Goal: Information Seeking & Learning: Get advice/opinions

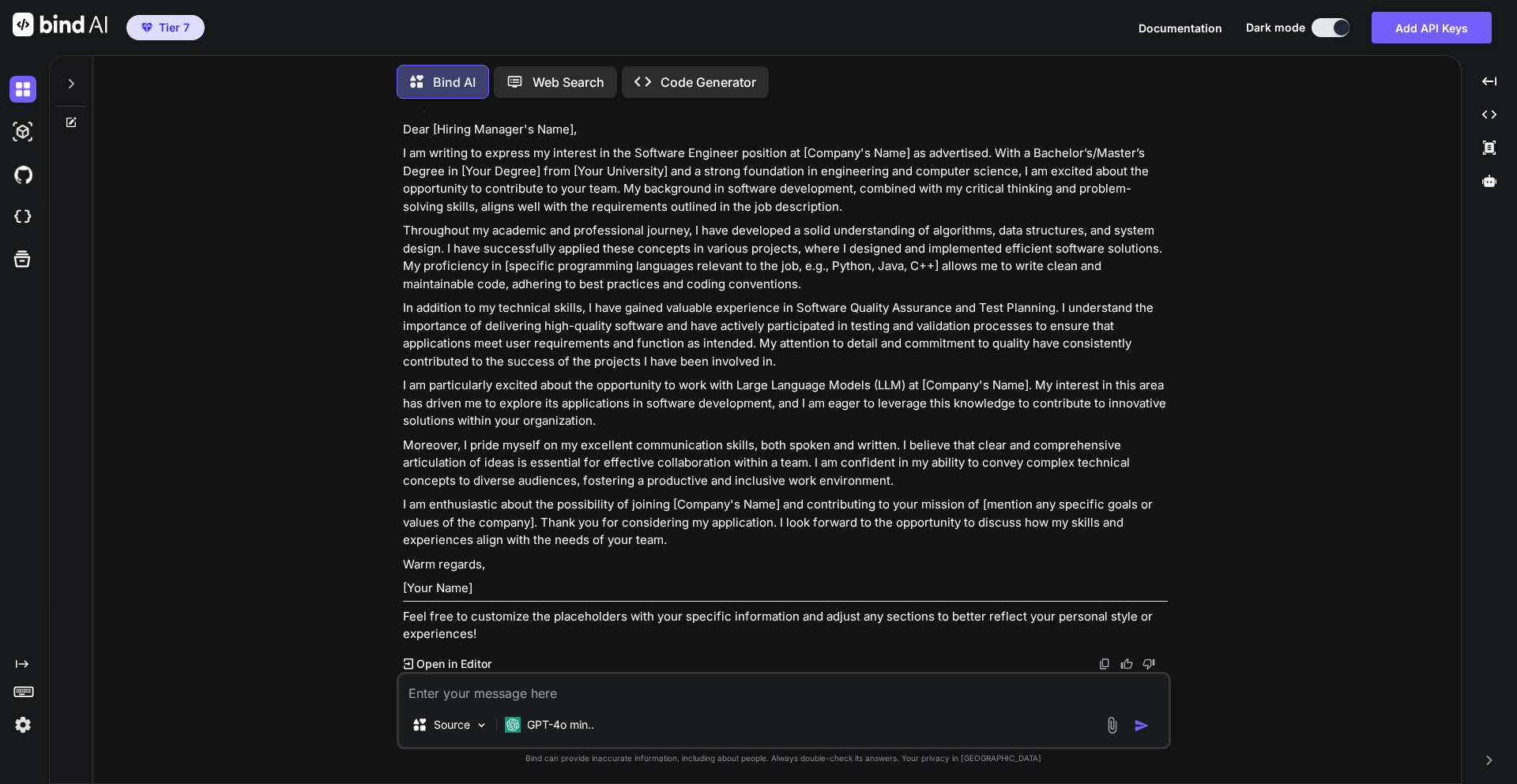
scroll to position [5130, 0]
click at [599, 711] on div "GPT-4o min.." at bounding box center [549, 725] width 102 height 32
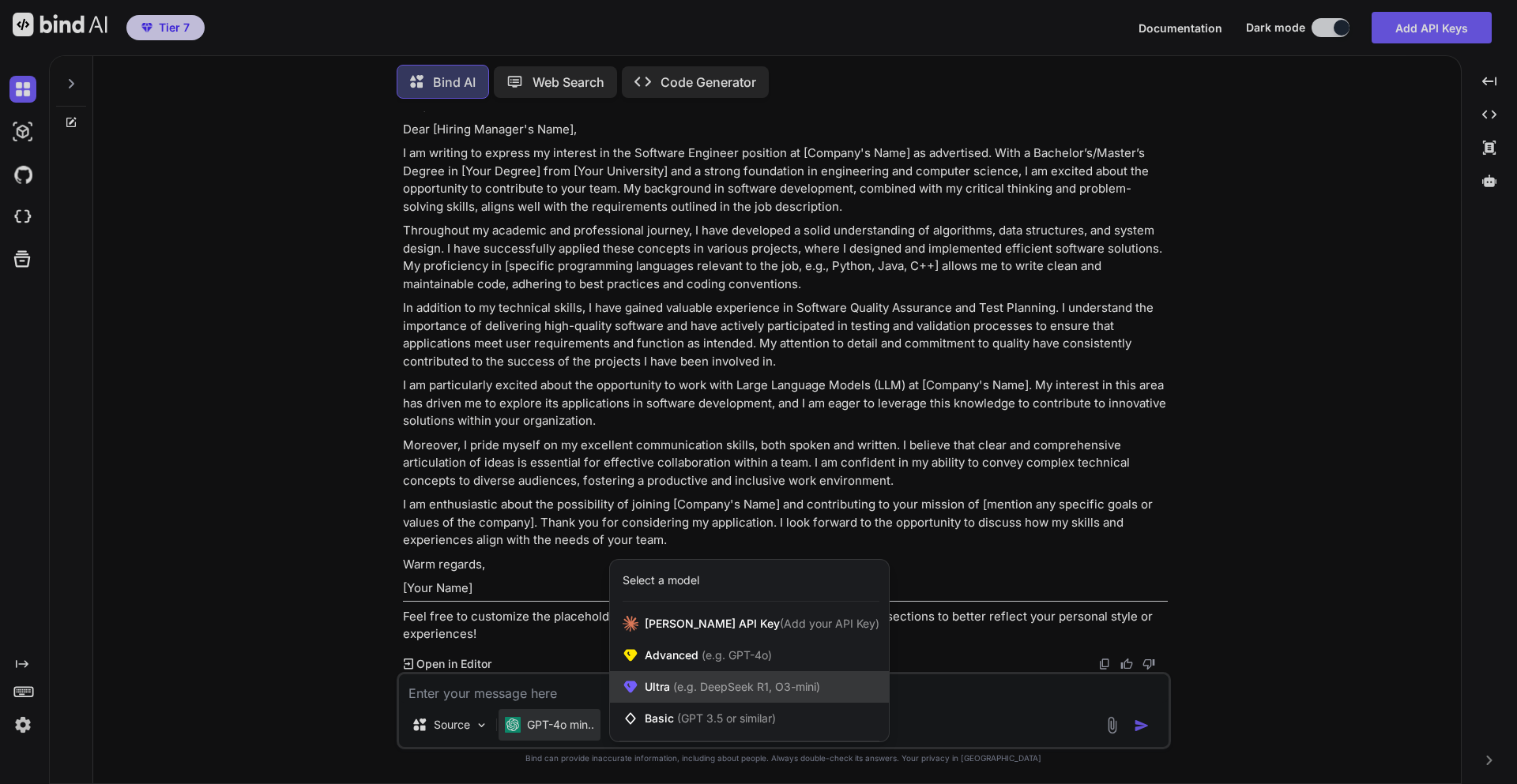
click at [675, 683] on span "(e.g. DeepSeek R1, O3-mini)" at bounding box center [745, 687] width 151 height 14
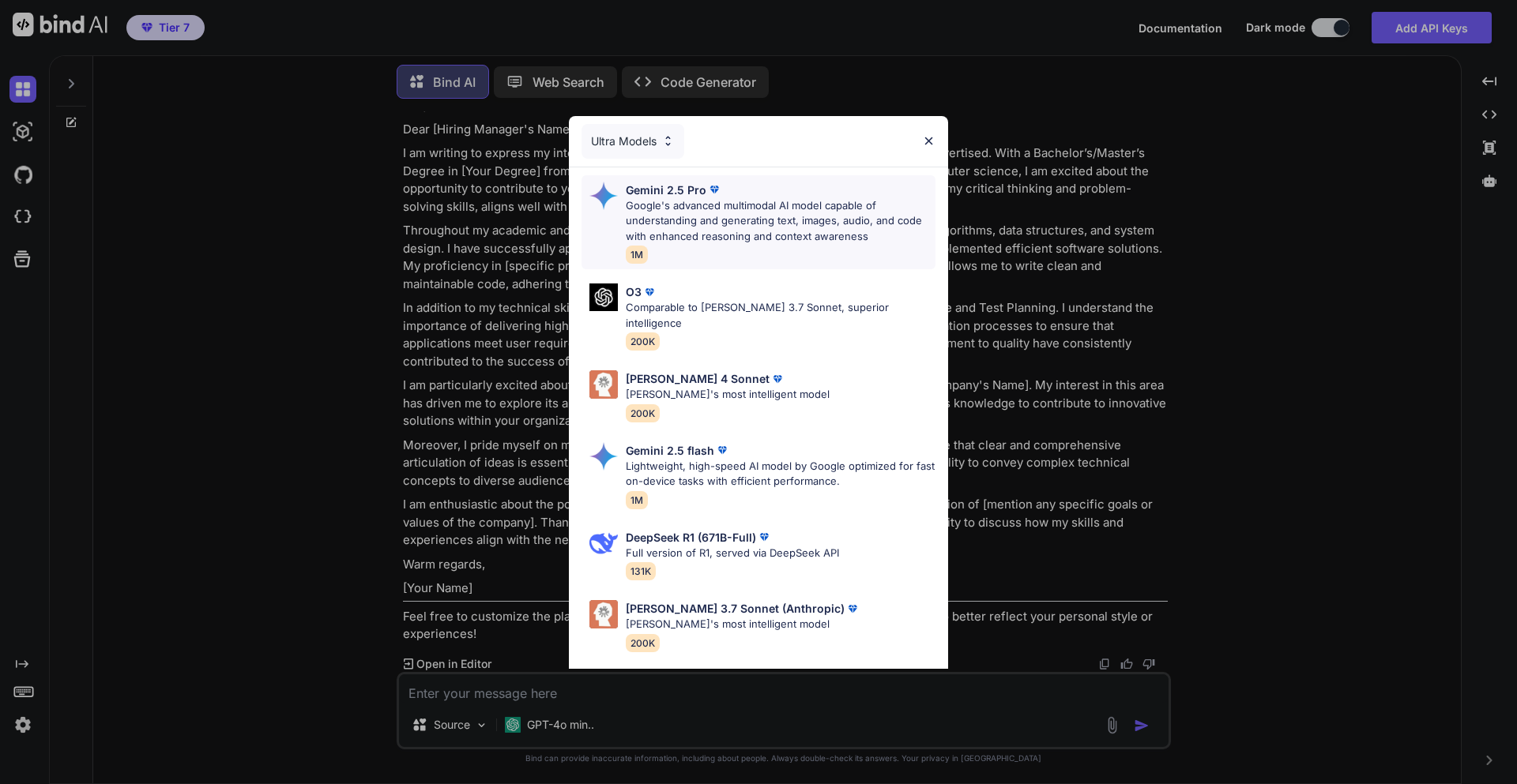
click at [694, 221] on p "Google's advanced multimodal AI model capable of understanding and generating t…" at bounding box center [781, 221] width 310 height 47
type textarea "x"
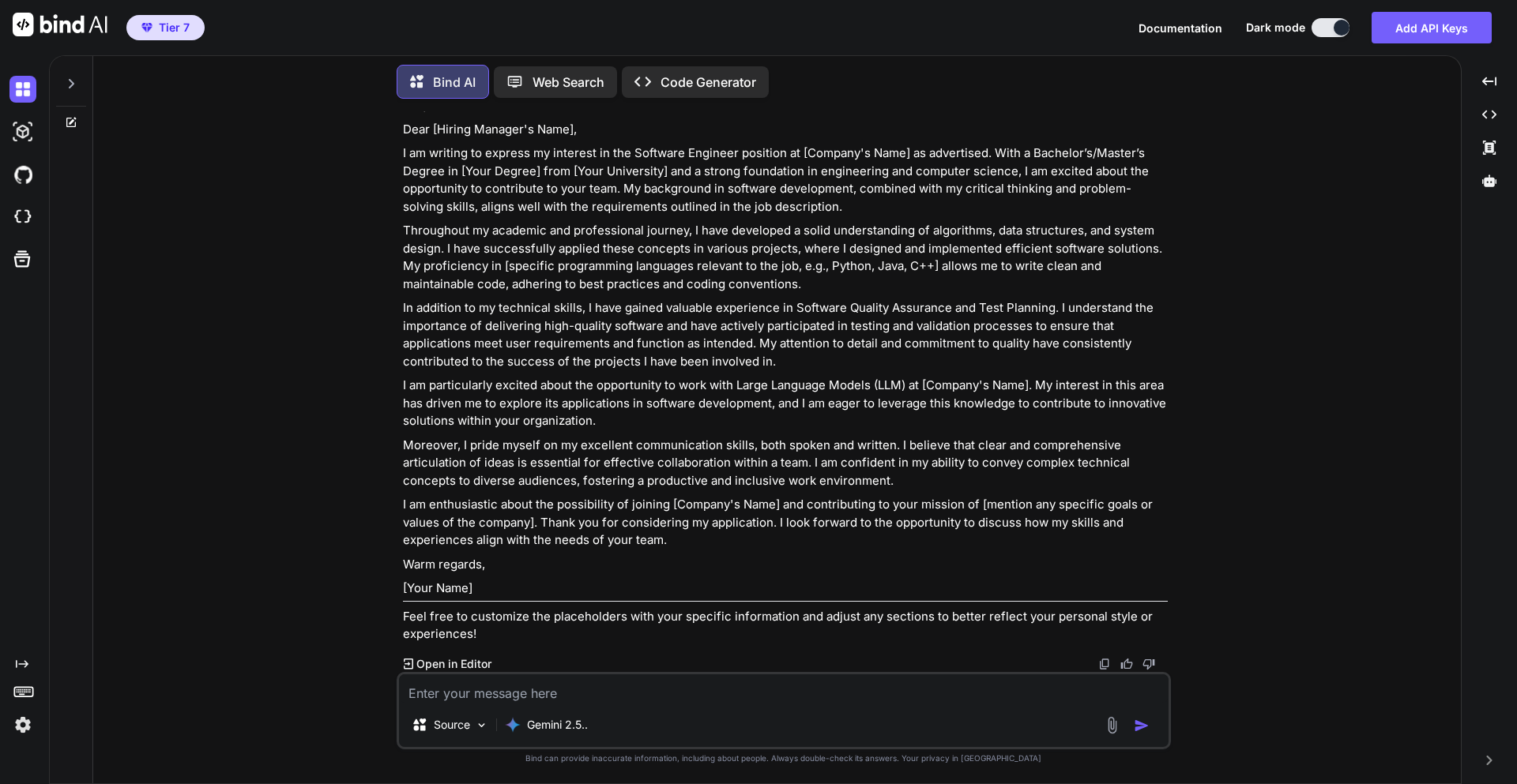
click at [612, 690] on textarea at bounding box center [784, 688] width 770 height 28
type textarea "F"
type textarea "What should be the propt for formating my resume ATS friendly and all criticall…"
click at [1148, 720] on img "button" at bounding box center [1142, 726] width 15 height 15
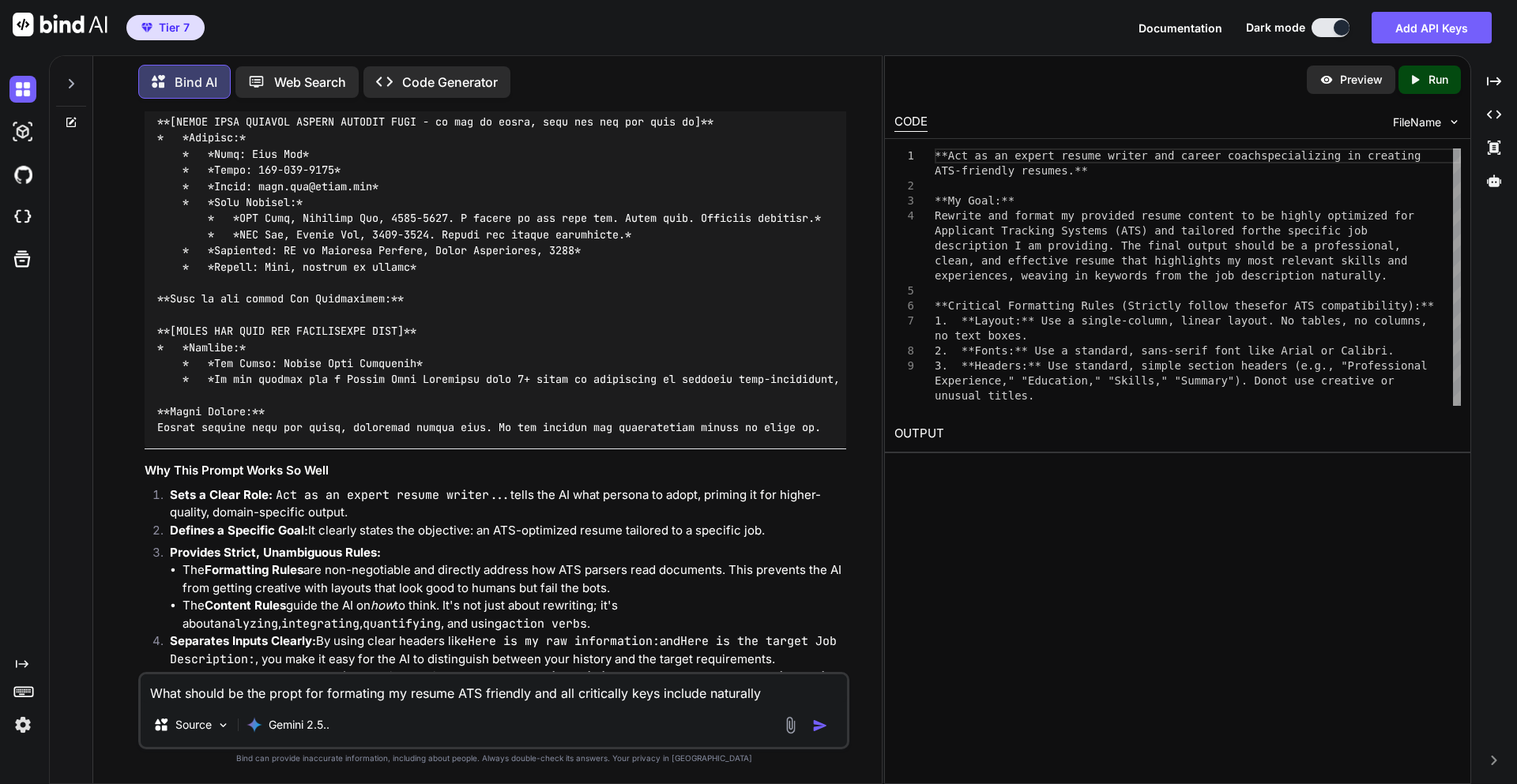
scroll to position [5797, 0]
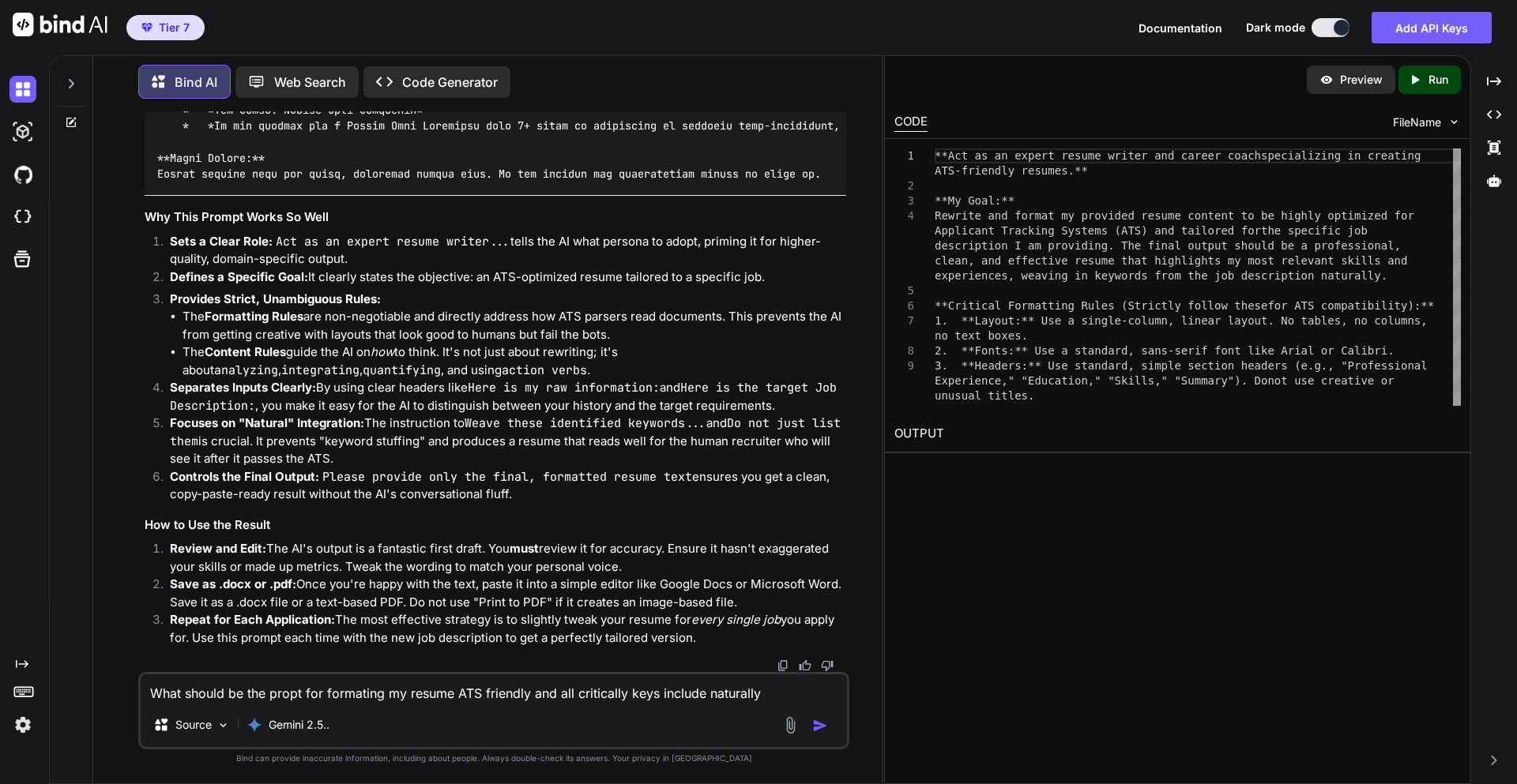
scroll to position [6460, 0]
drag, startPoint x: 280, startPoint y: 380, endPoint x: 665, endPoint y: 386, distance: 385.0
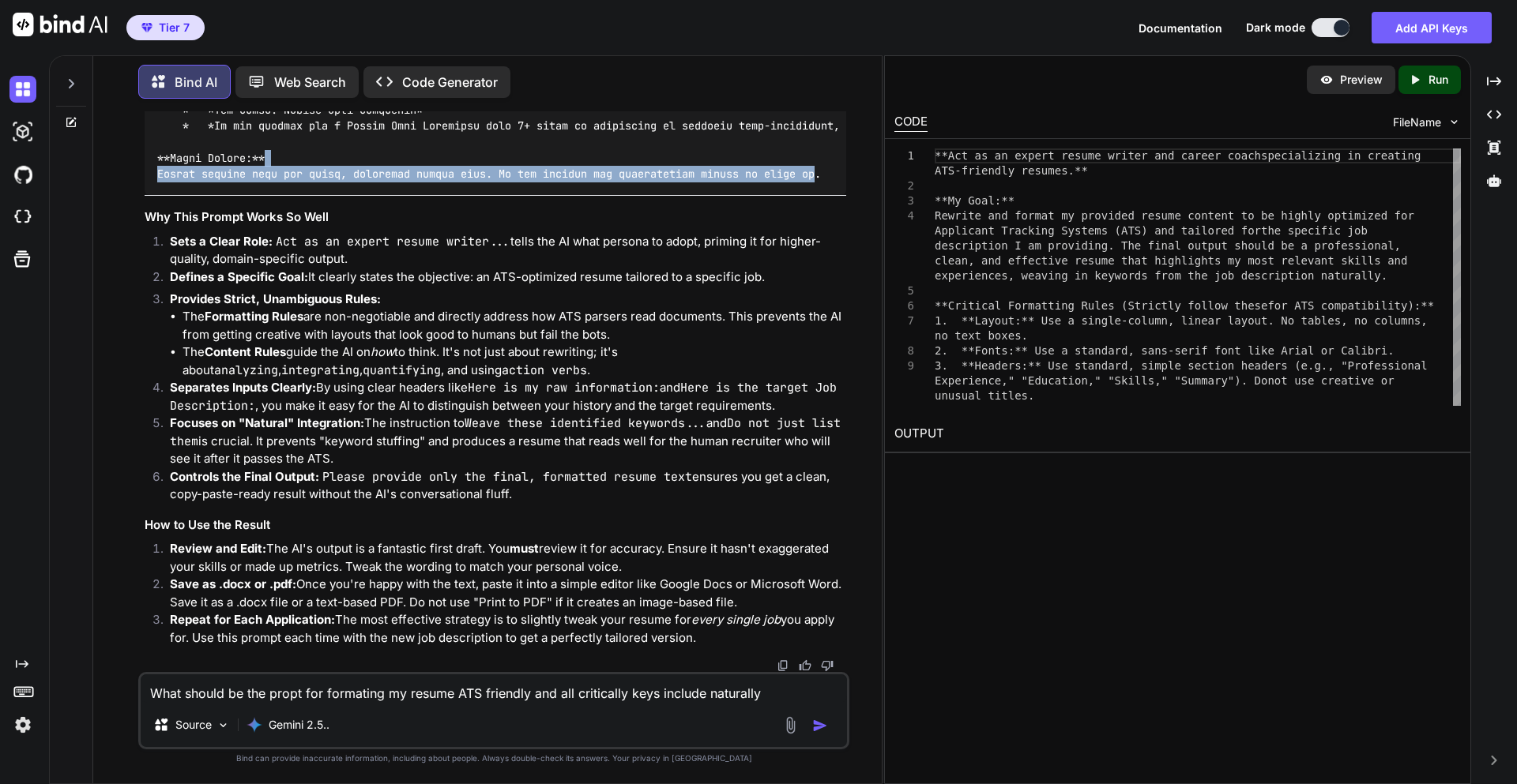
drag, startPoint x: 829, startPoint y: 362, endPoint x: 812, endPoint y: 338, distance: 29.4
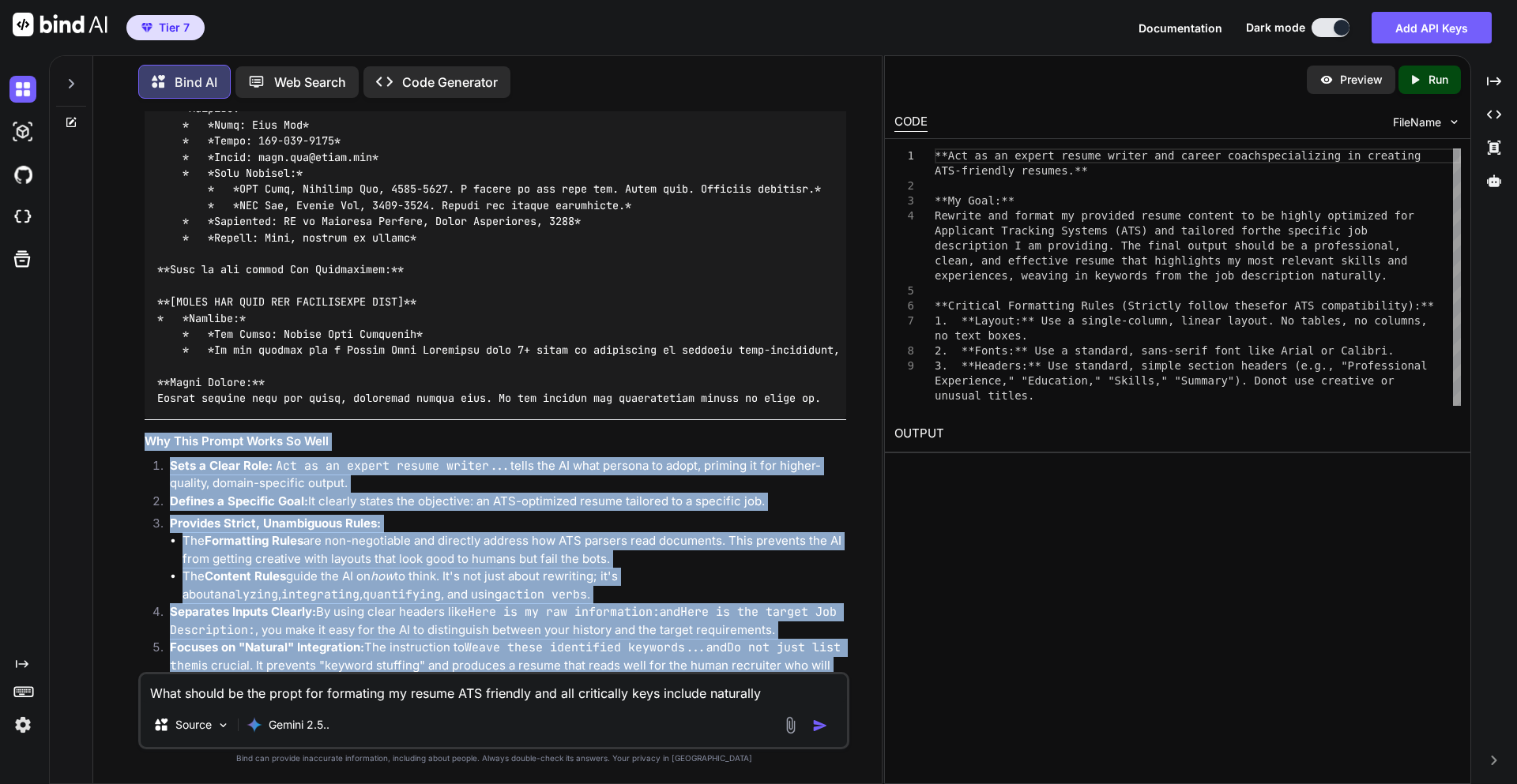
scroll to position [5985, 0]
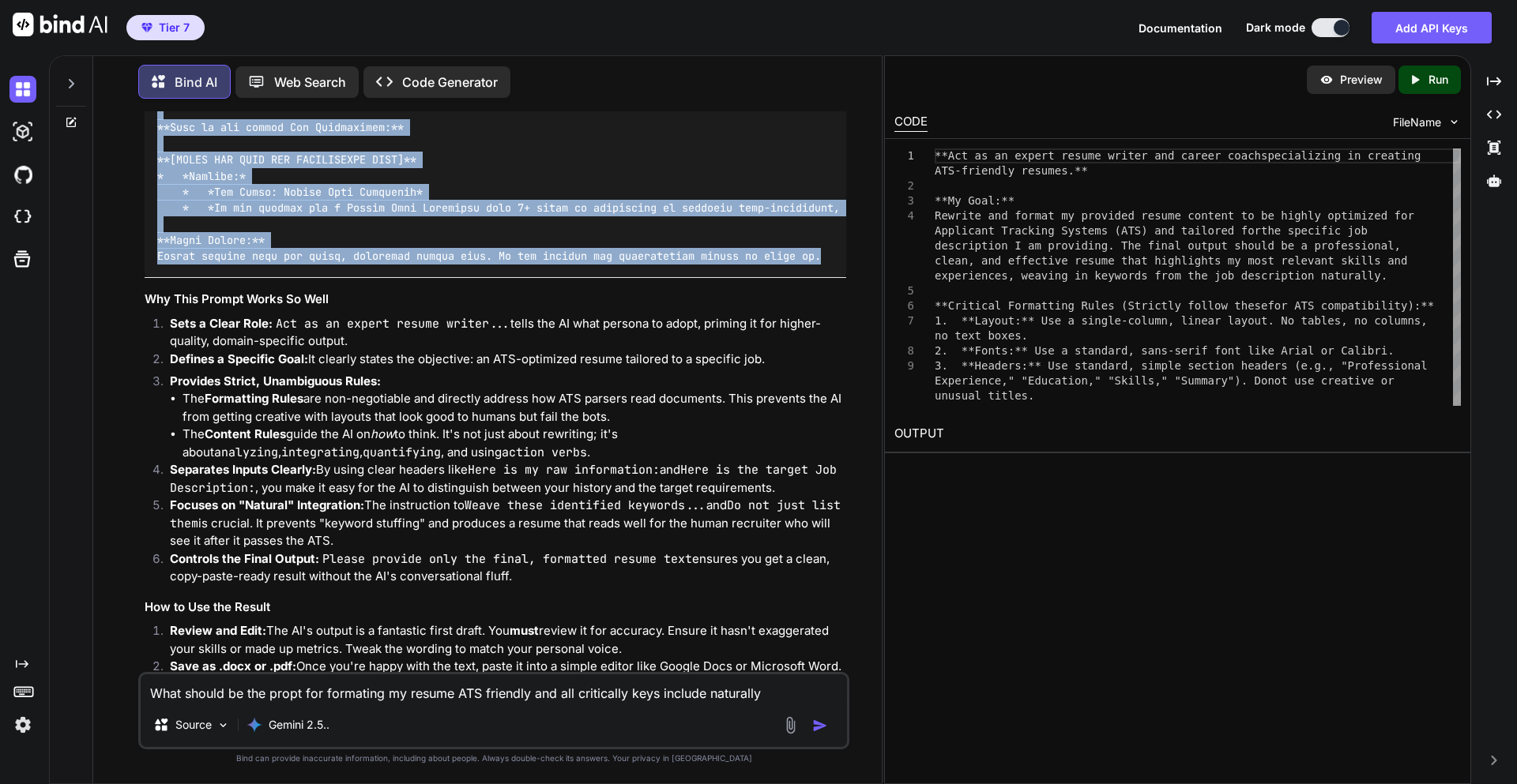
drag, startPoint x: 837, startPoint y: 363, endPoint x: 151, endPoint y: 147, distance: 719.2
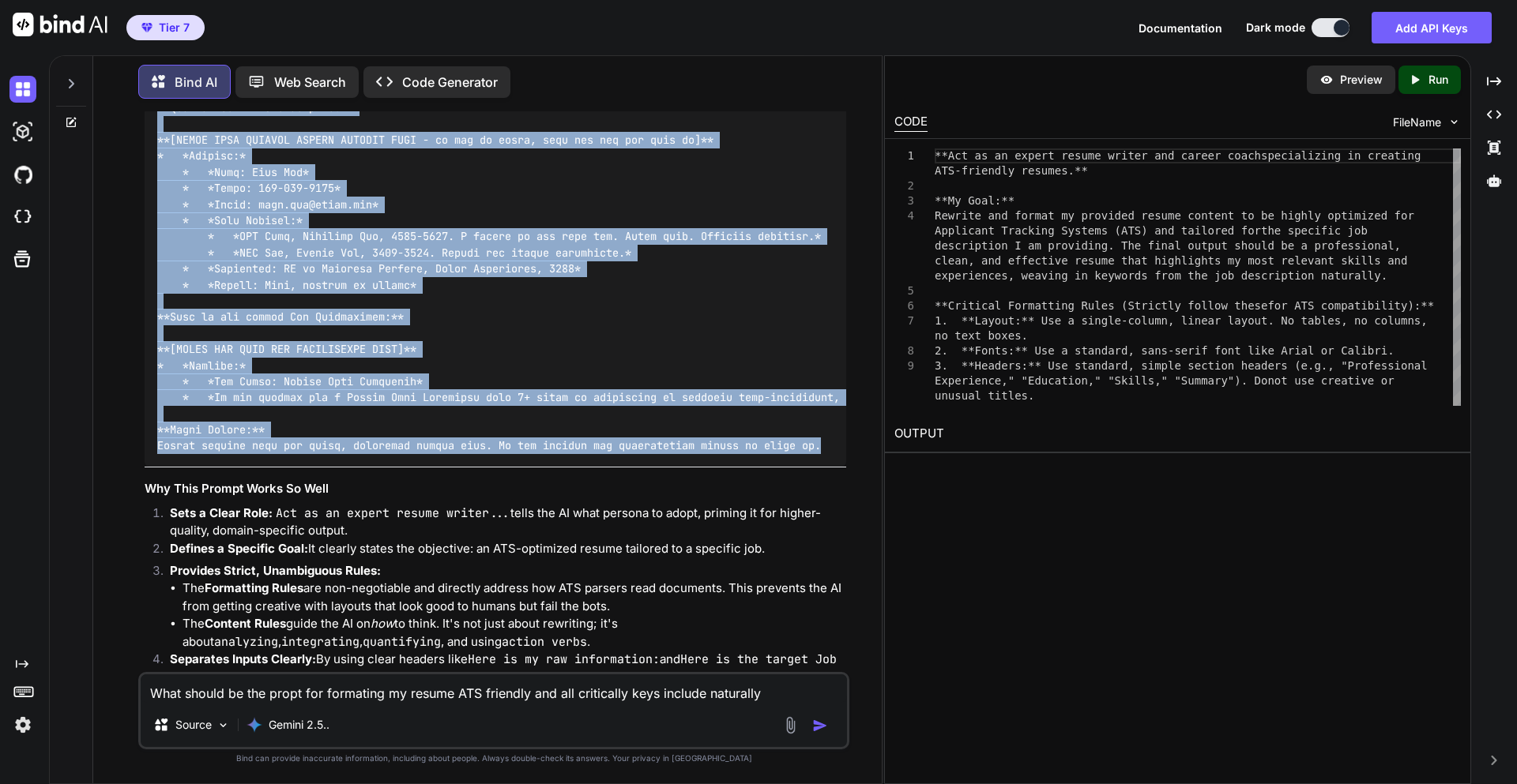
copy code "**Act as an expert resume writer and career coach specializing in creating ATS-…"
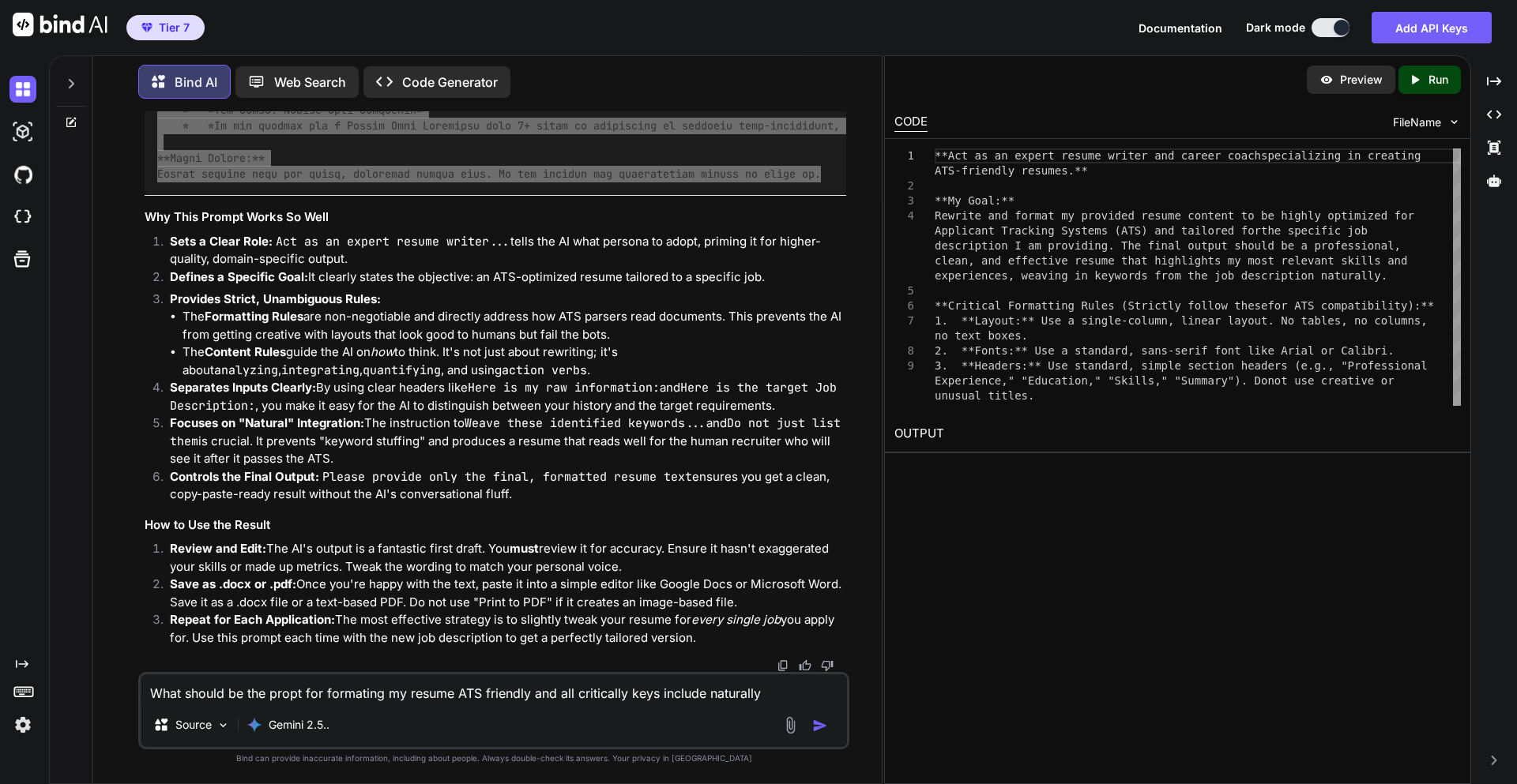
scroll to position [6269, 0]
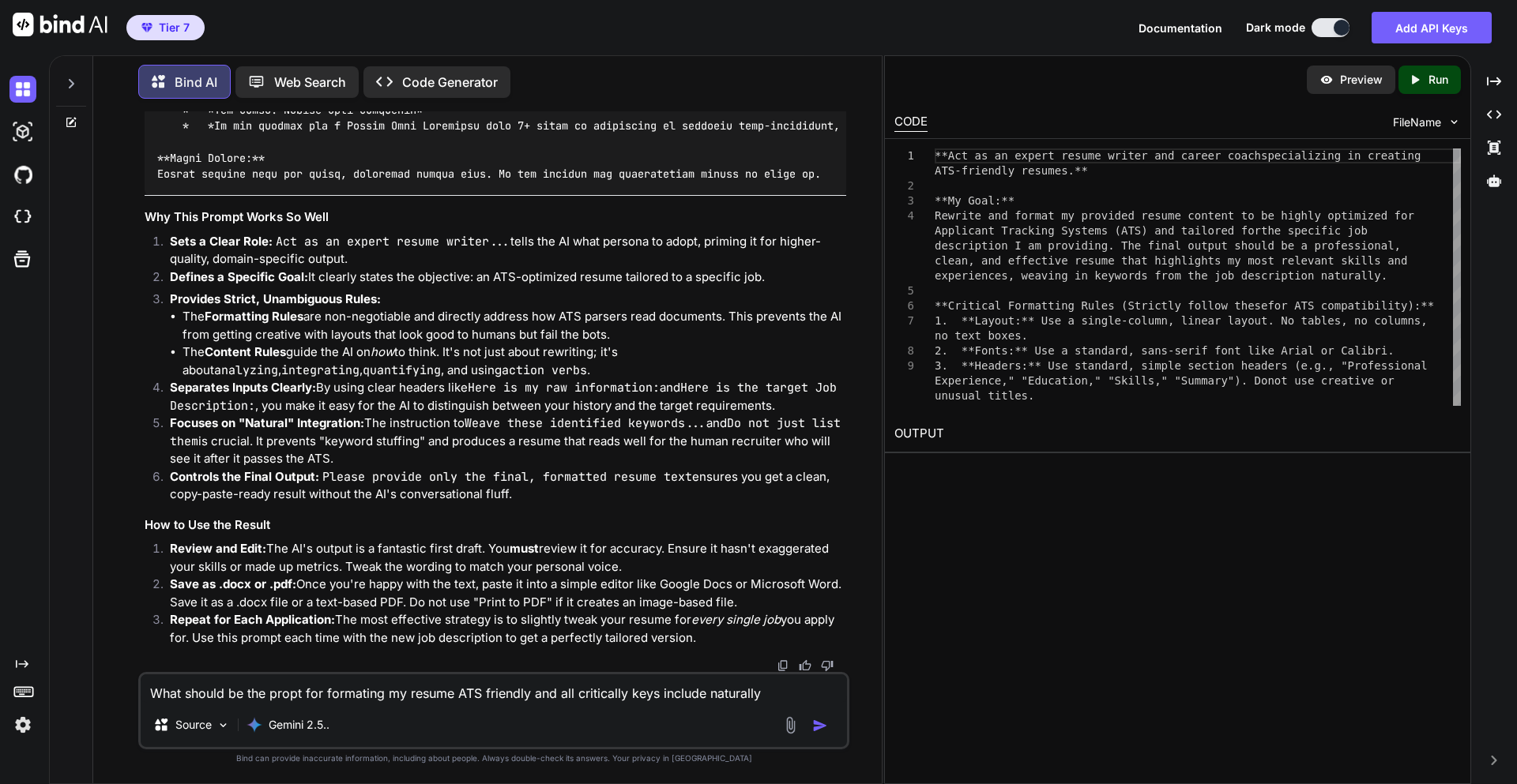
click at [349, 684] on textarea "What should be the propt for formating my resume ATS friendly and all criticall…" at bounding box center [493, 688] width 706 height 28
paste textarea "**Act as an expert resume writer and career coach specializing in creating ATS-…"
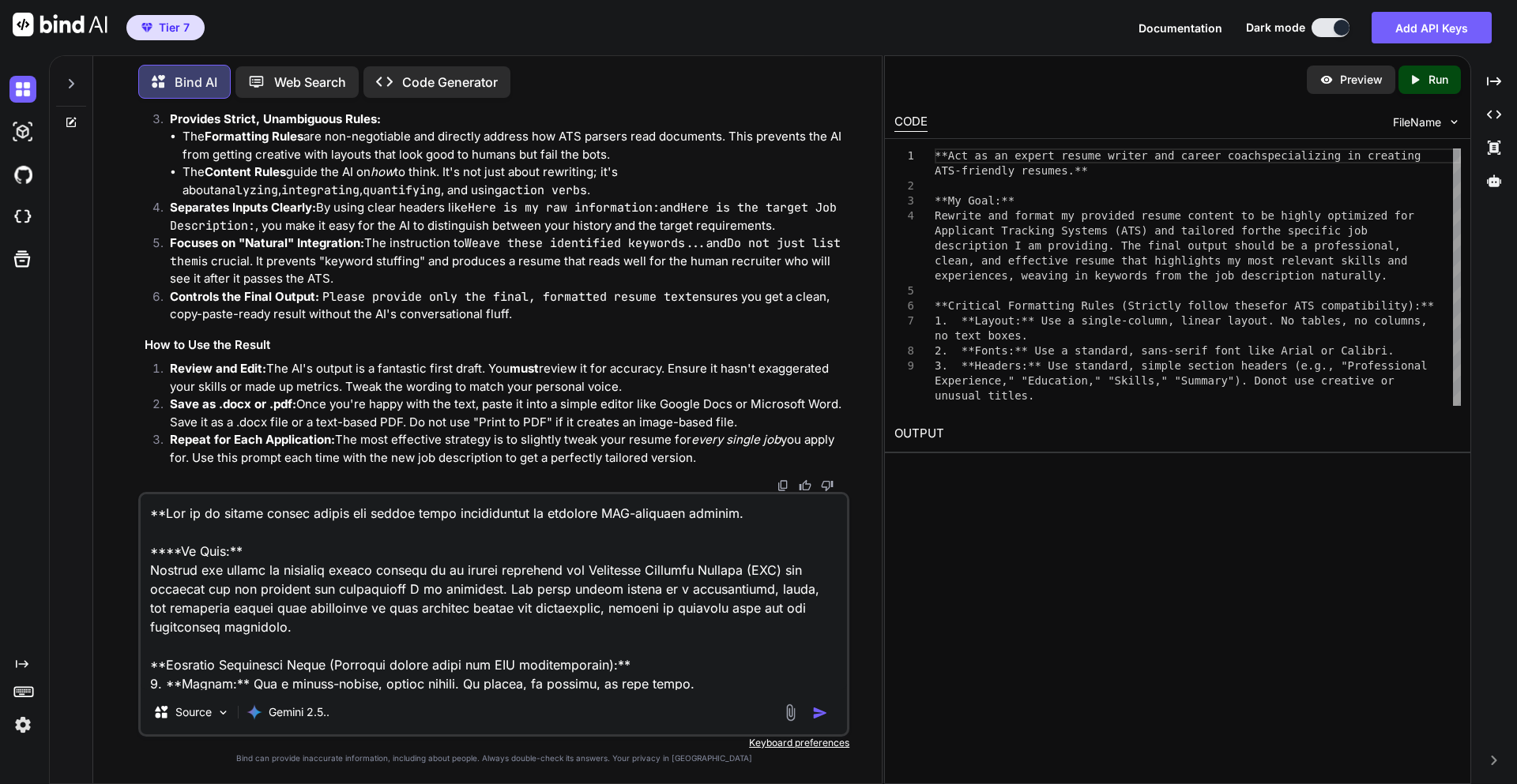
scroll to position [3566, 0]
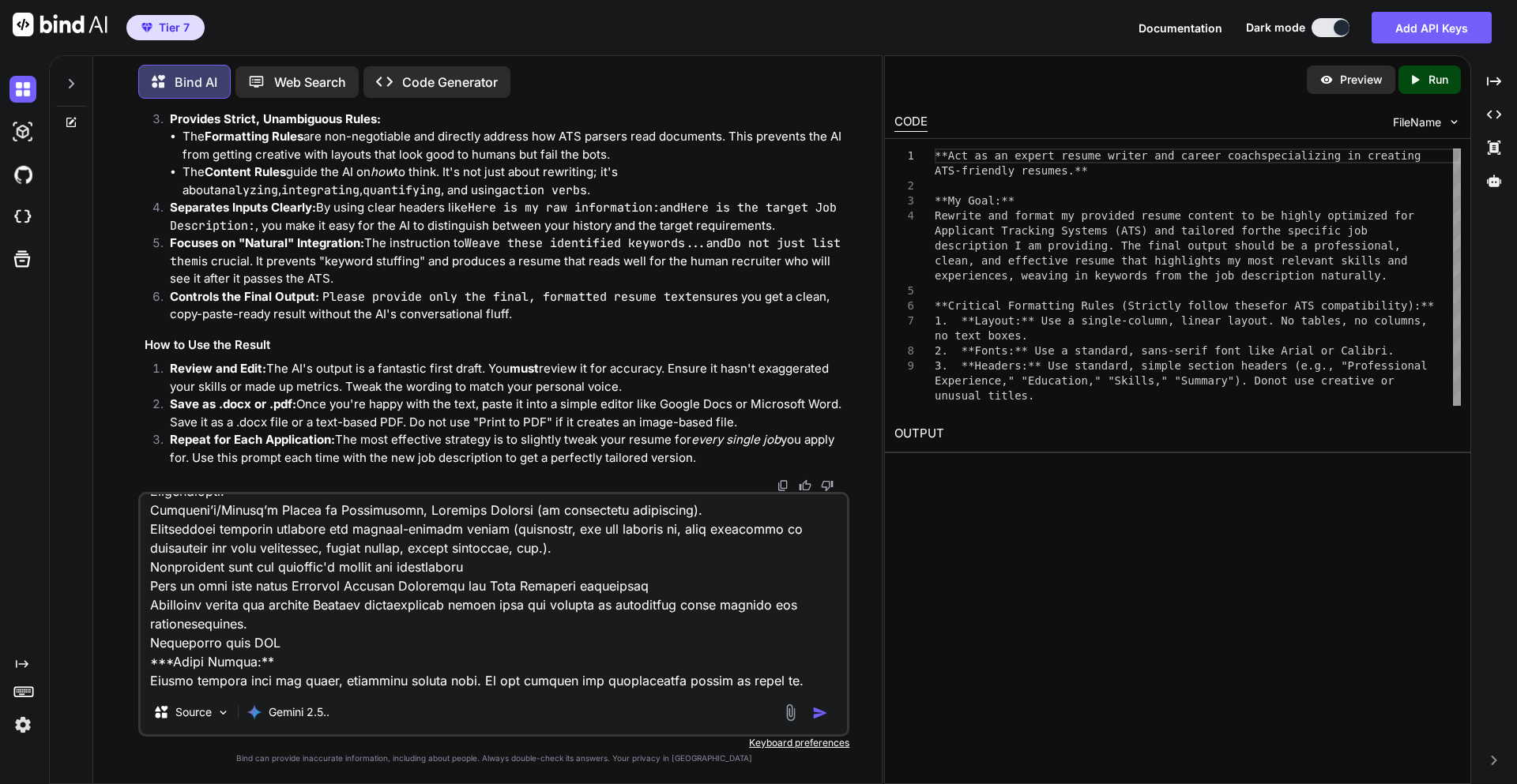
type textarea "**Act as an expert resume writer and career coach specializing in creating ATS-…"
click at [821, 711] on img "button" at bounding box center [820, 713] width 15 height 15
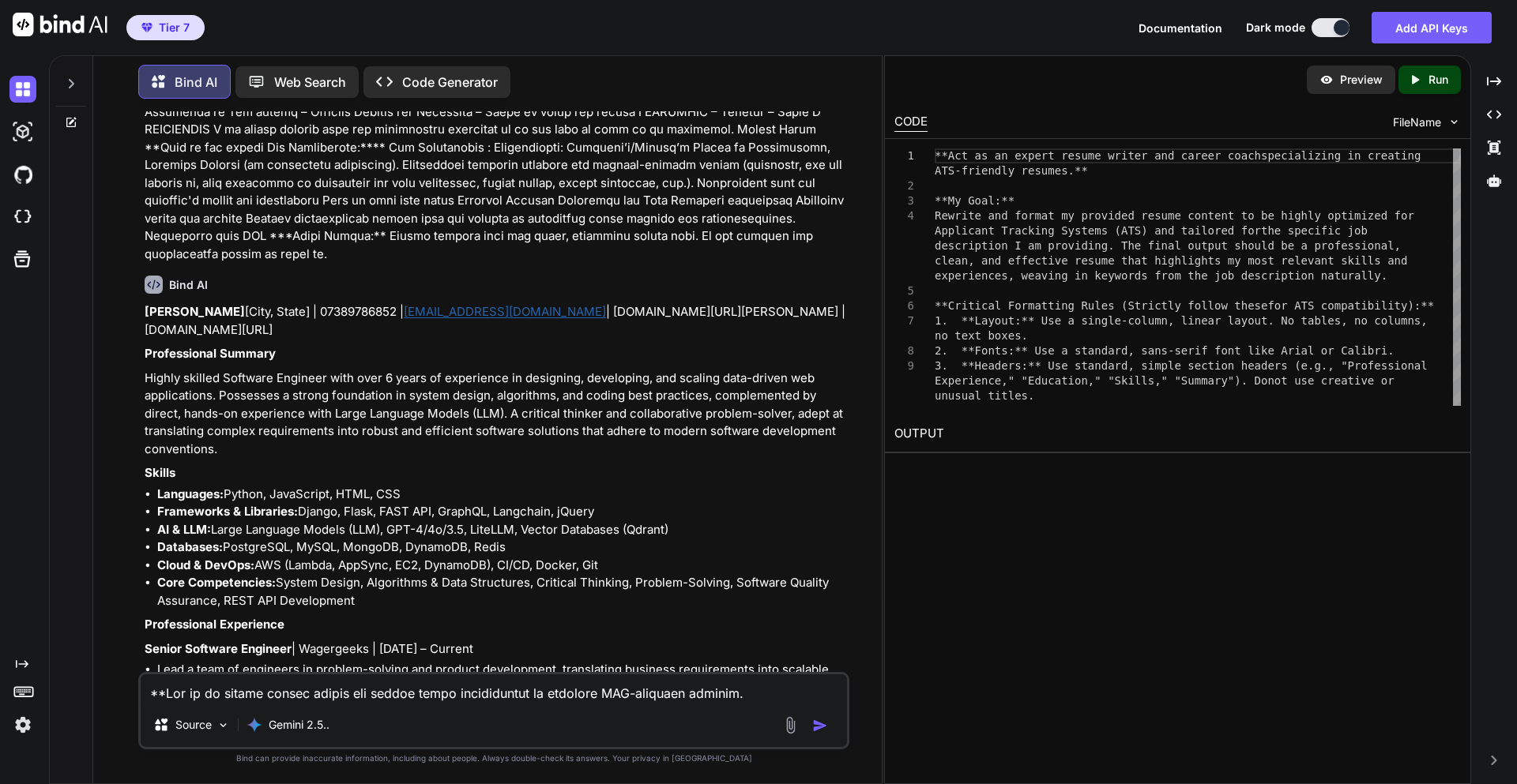
scroll to position [8552, 0]
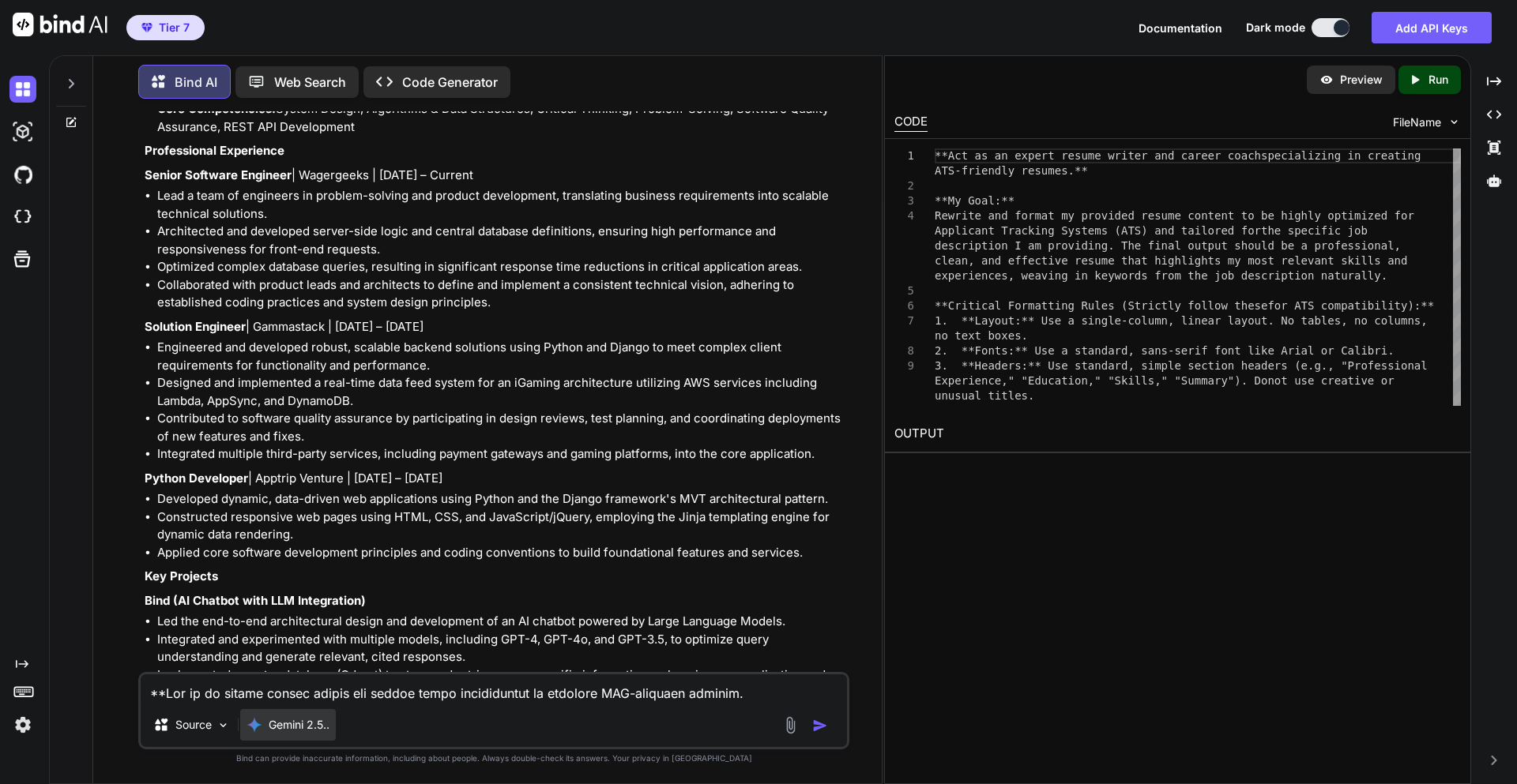
click at [272, 714] on div "Gemini 2.5.." at bounding box center [288, 725] width 96 height 32
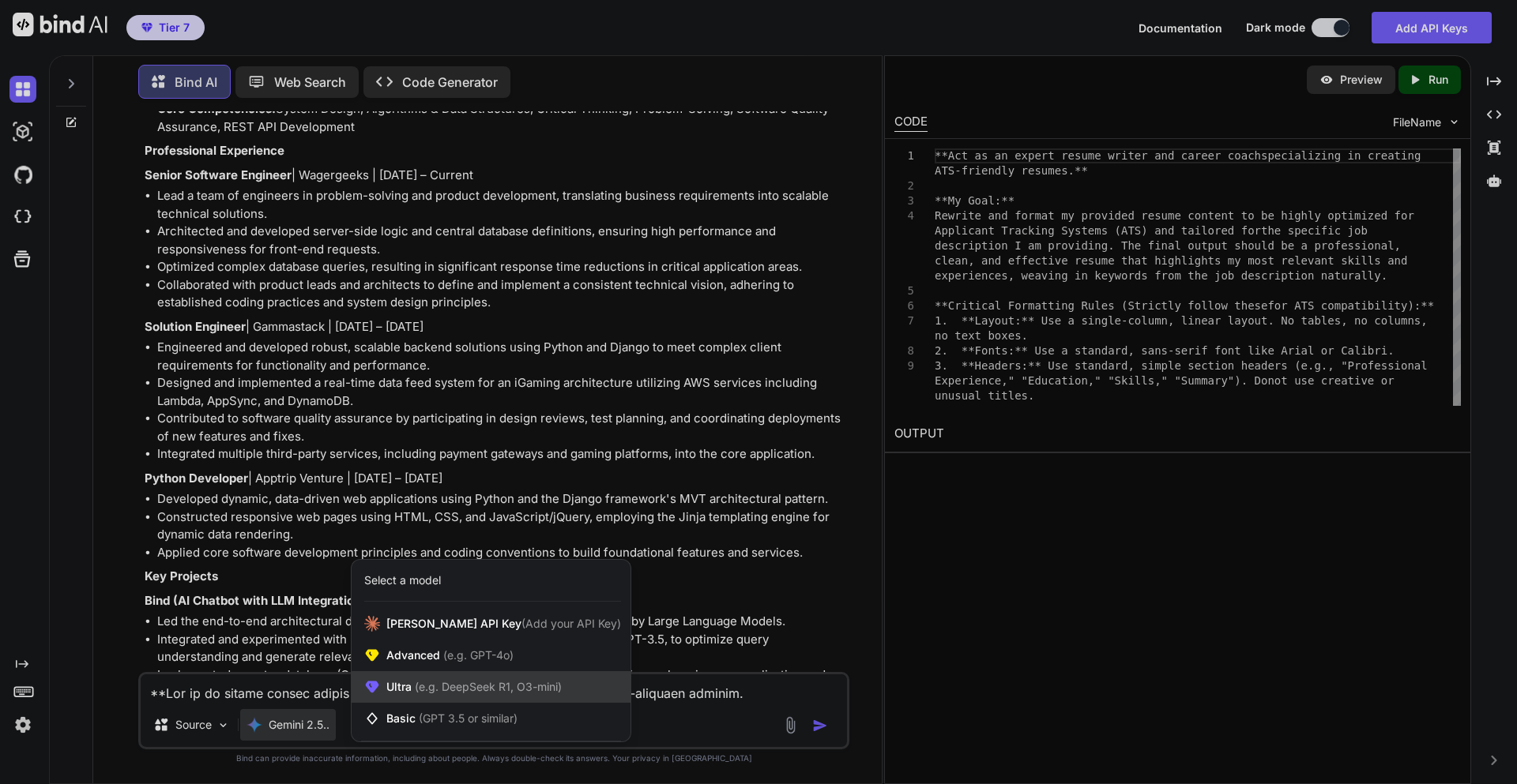
click at [398, 691] on span "Ultra (e.g. DeepSeek R1, O3-mini)" at bounding box center [474, 687] width 175 height 15
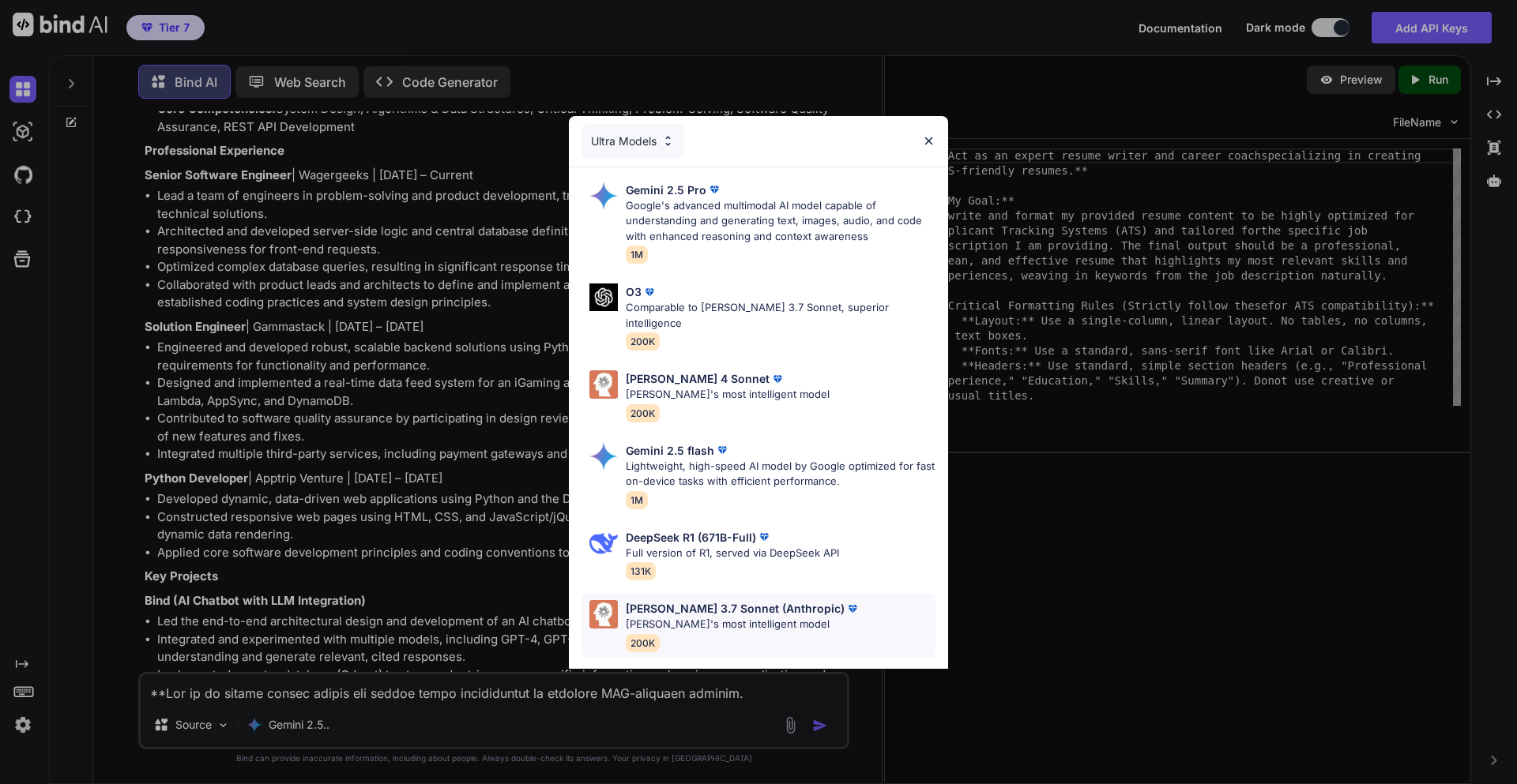
click at [674, 600] on p "[PERSON_NAME] 3.7 Sonnet (Anthropic)" at bounding box center [735, 608] width 219 height 16
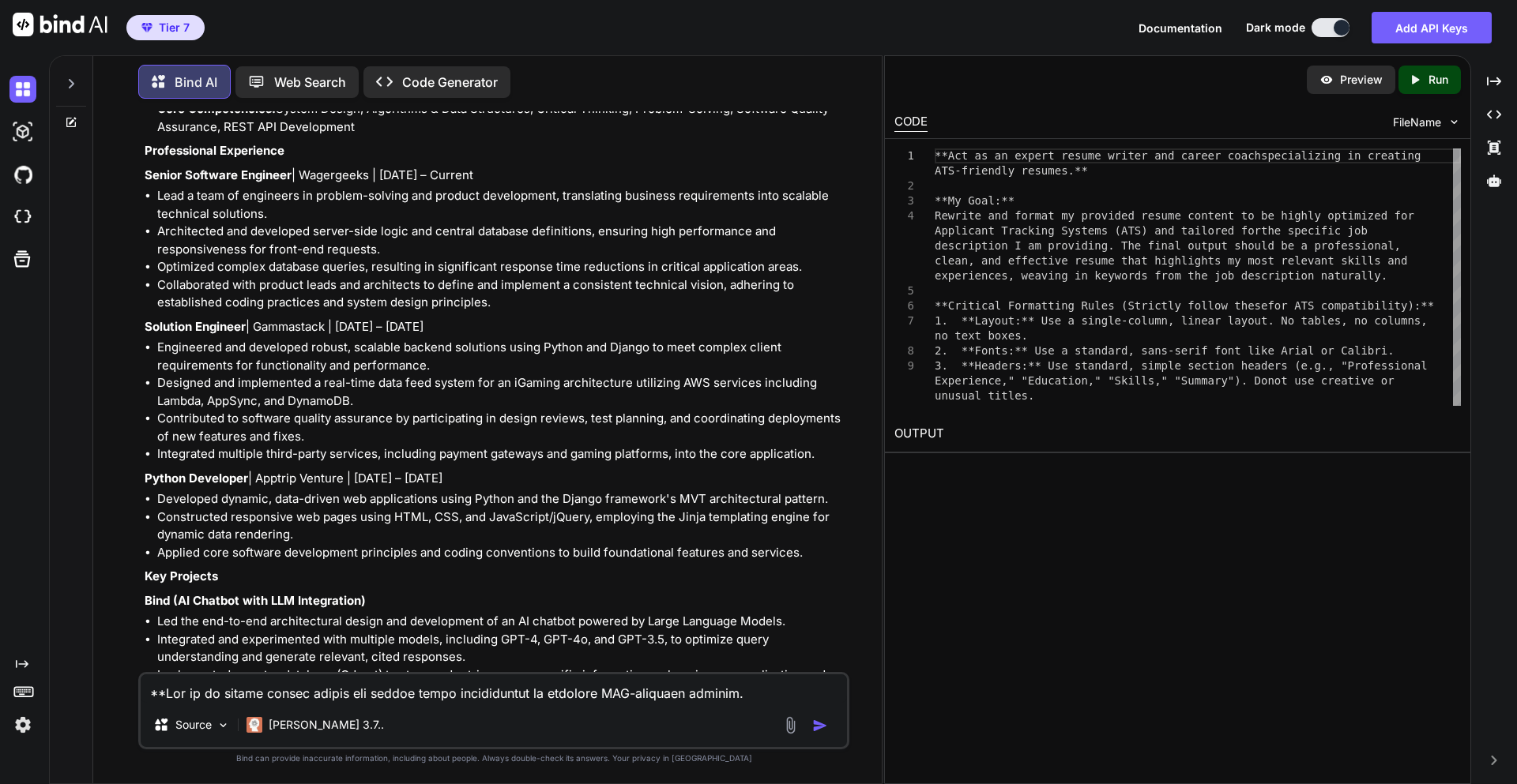
click at [398, 698] on textarea at bounding box center [493, 688] width 706 height 28
click at [296, 728] on p "[PERSON_NAME] 3.7.." at bounding box center [326, 725] width 115 height 15
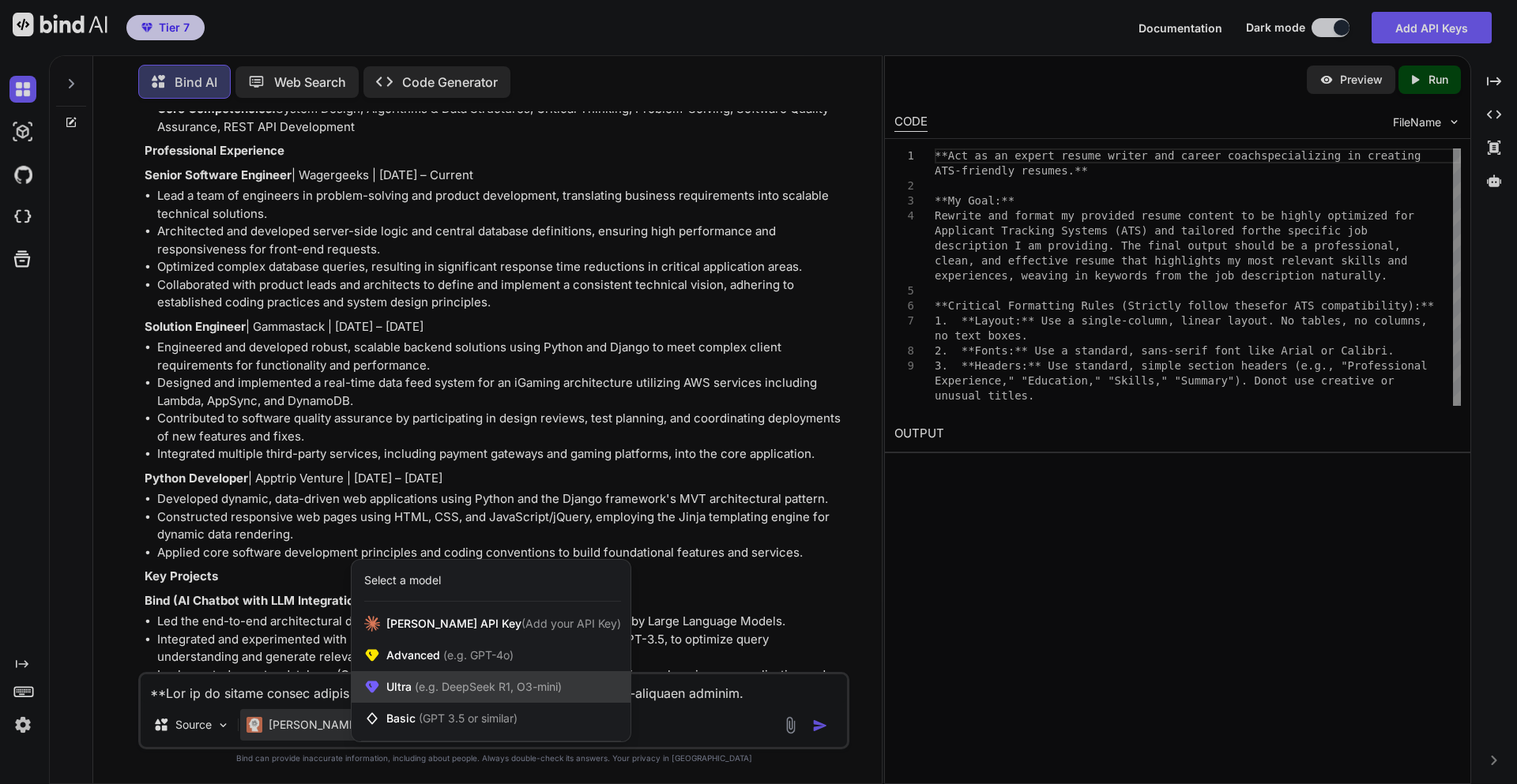
click at [423, 696] on div "Ultra (e.g. DeepSeek R1, O3-mini)" at bounding box center [491, 687] width 279 height 32
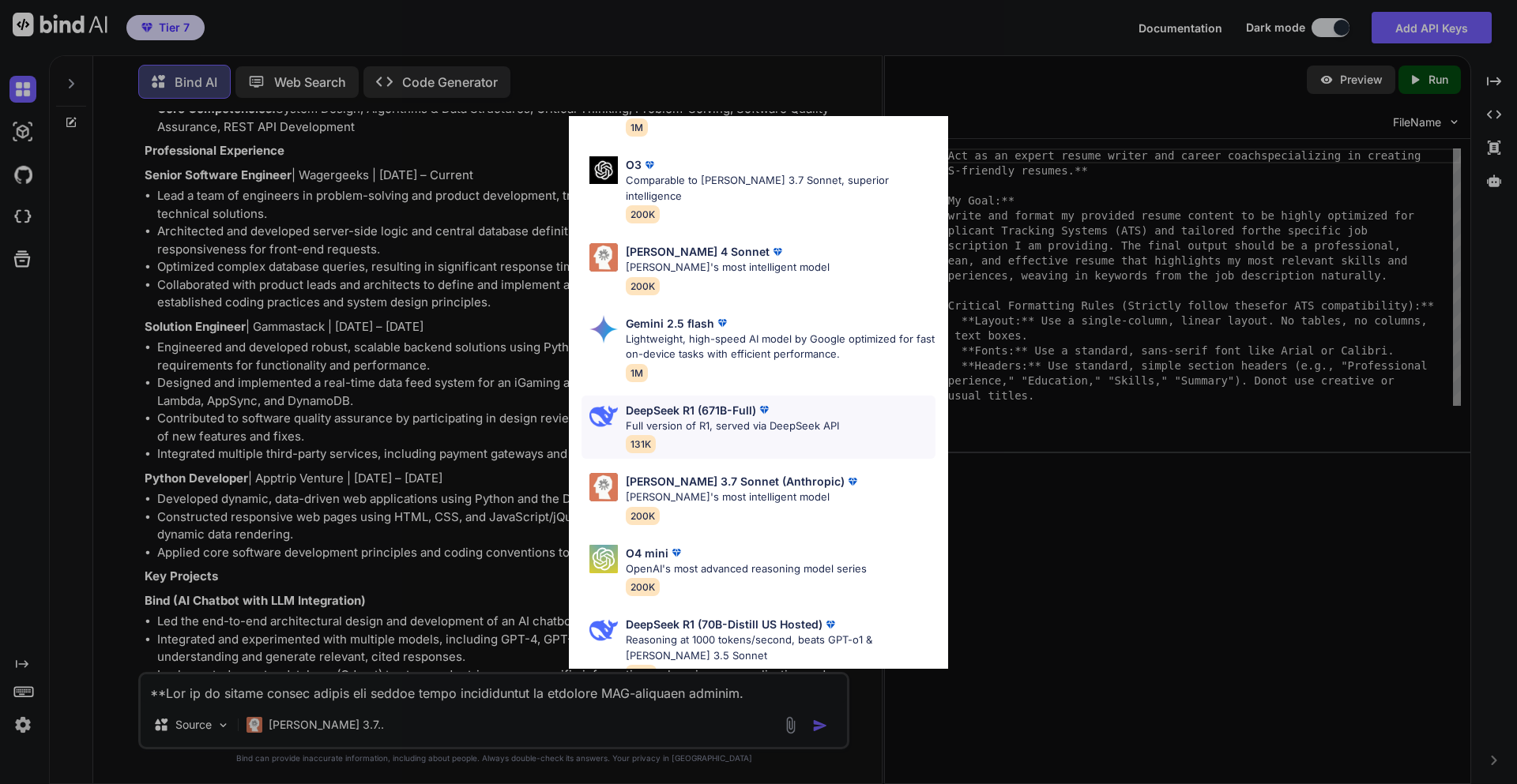
scroll to position [135, 0]
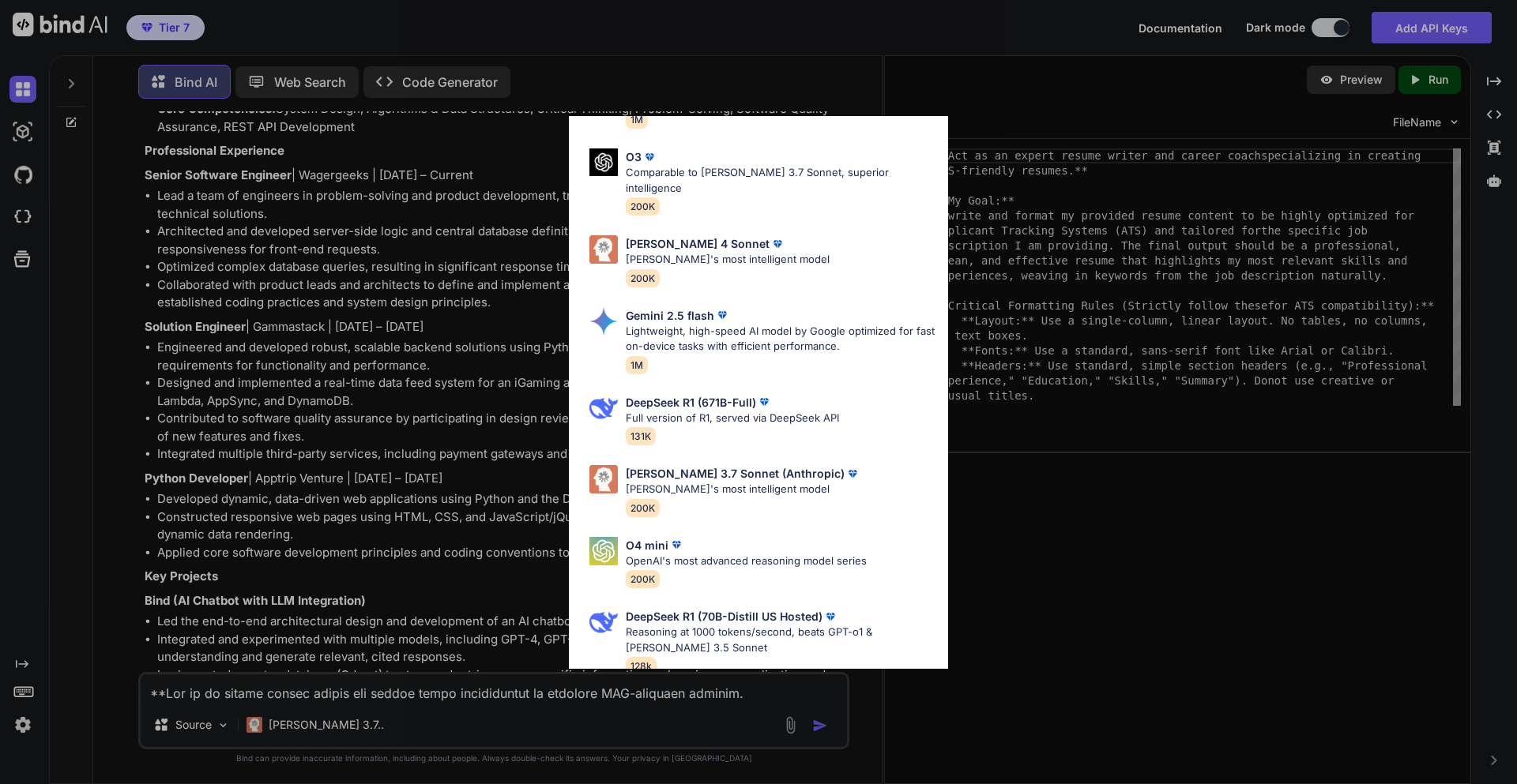
click at [268, 700] on div "Ultra Models Gemini 2.5 Pro Google's advanced multimodal AI model capable of un…" at bounding box center [758, 392] width 1517 height 784
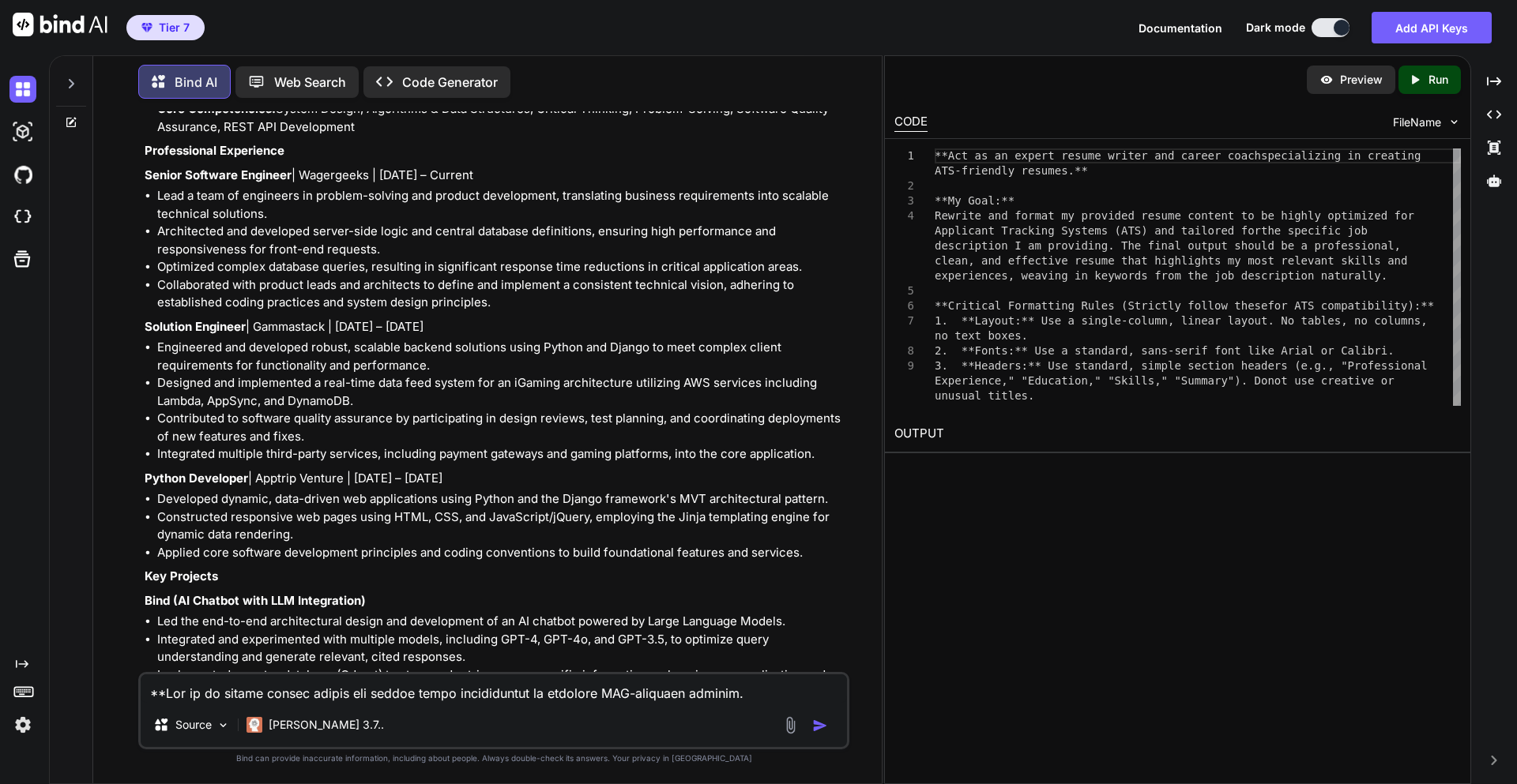
click at [268, 700] on textarea at bounding box center [493, 688] width 706 height 28
paste textarea "**Act as an expert resume writer and career coach specializing in creating ATS-…"
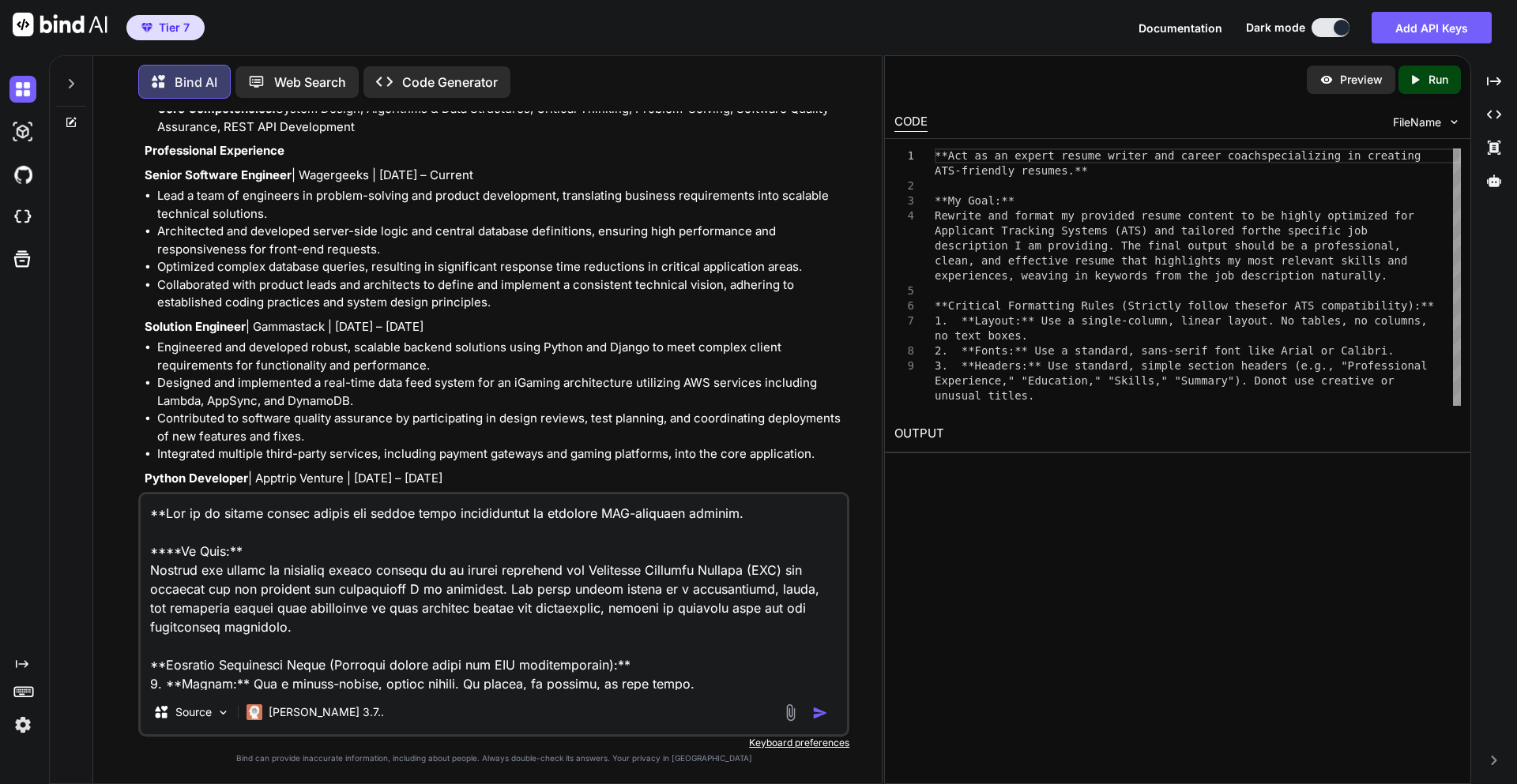
scroll to position [3566, 0]
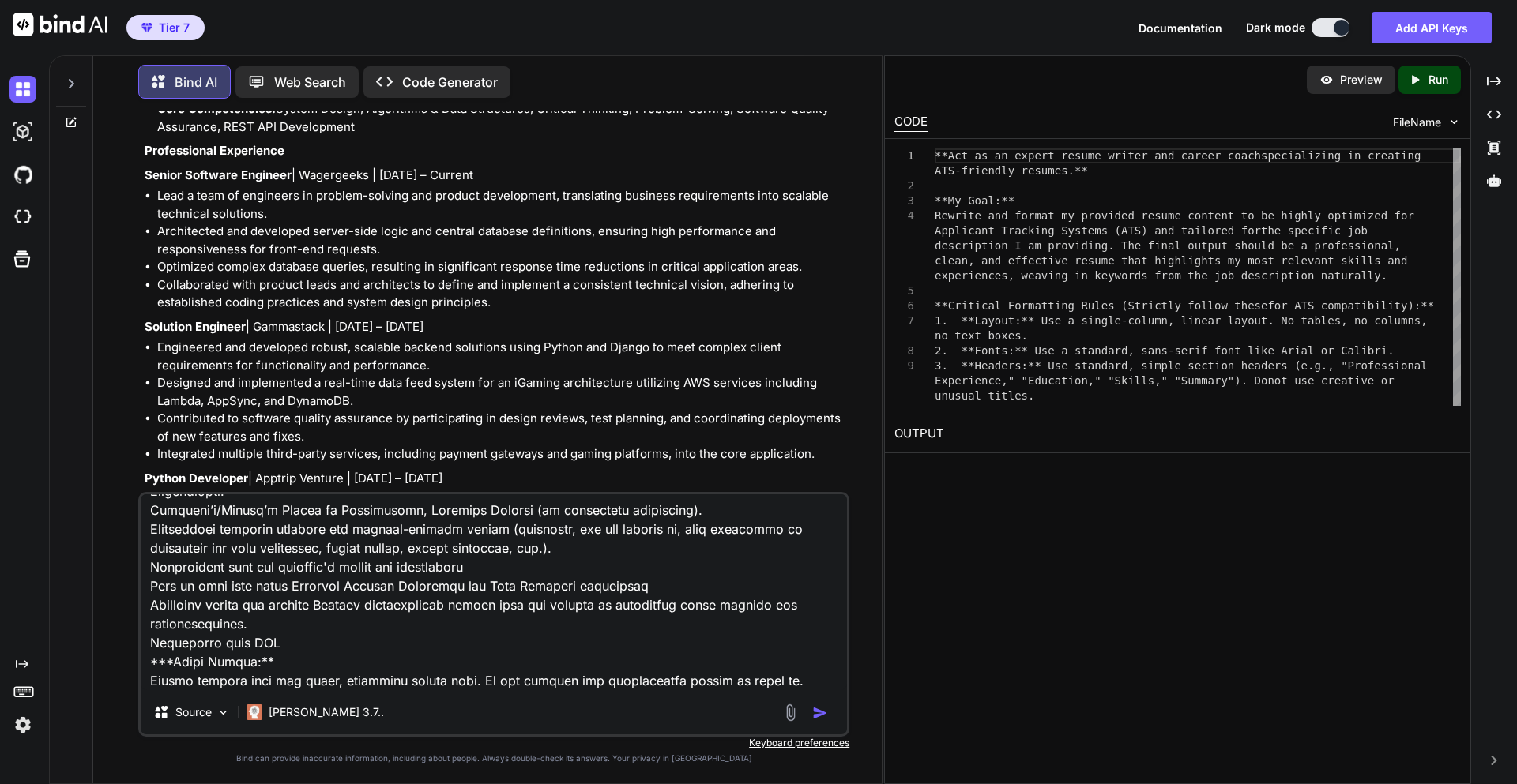
type textarea "**Act as an expert resume writer and career coach specializing in creating ATS-…"
click at [828, 717] on img "button" at bounding box center [820, 713] width 15 height 15
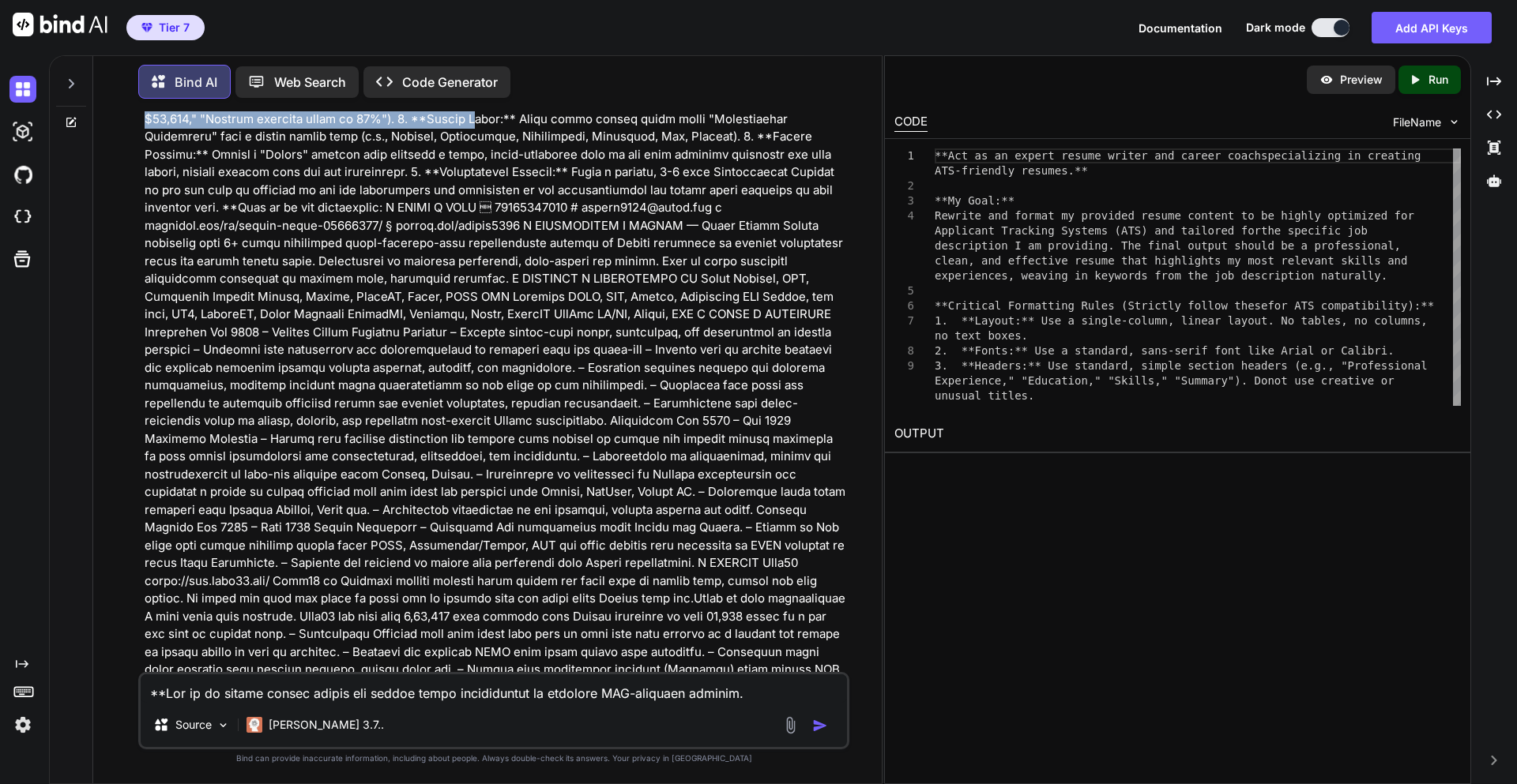
scroll to position [9924, 0]
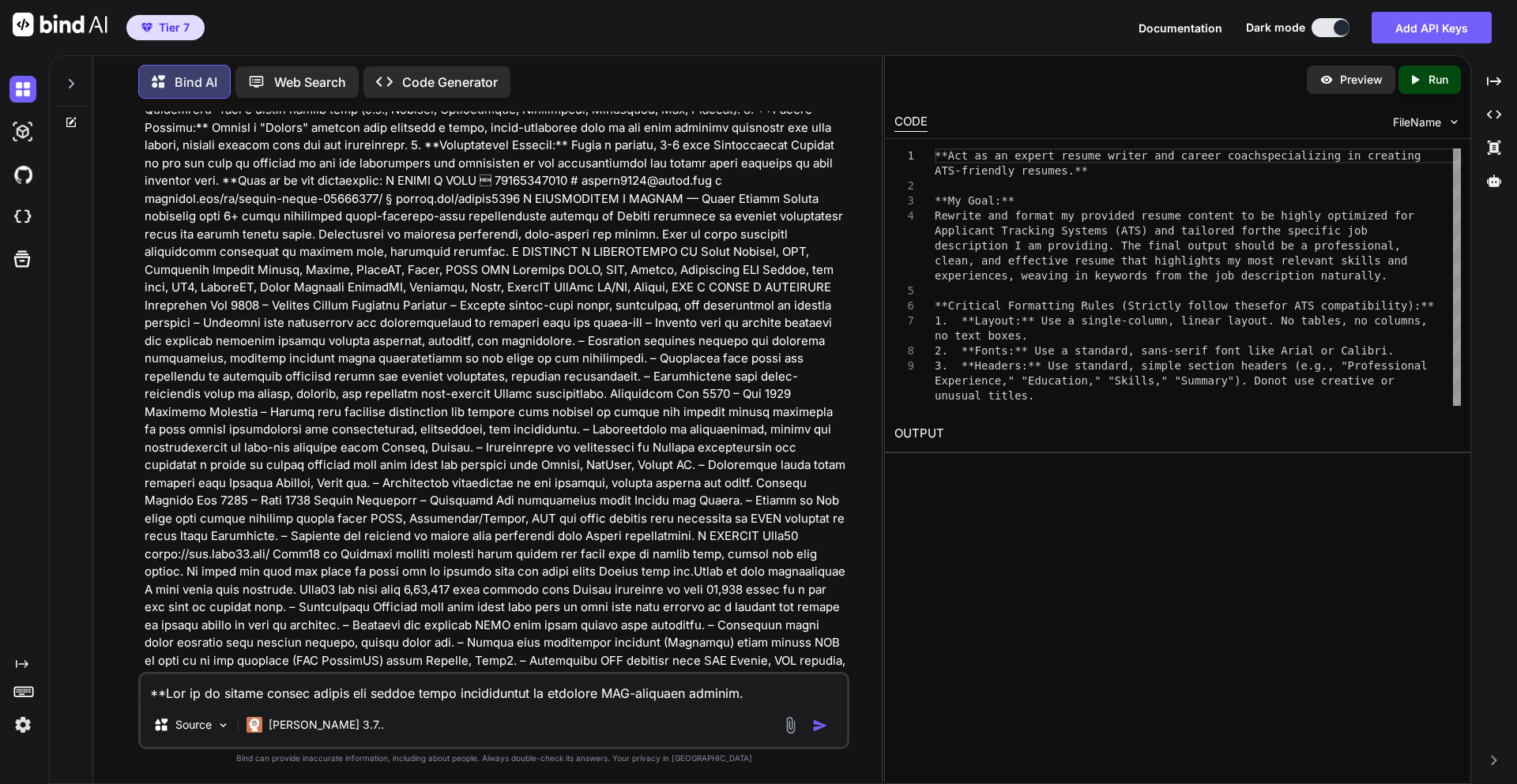
drag, startPoint x: 146, startPoint y: 223, endPoint x: 536, endPoint y: 298, distance: 397.1
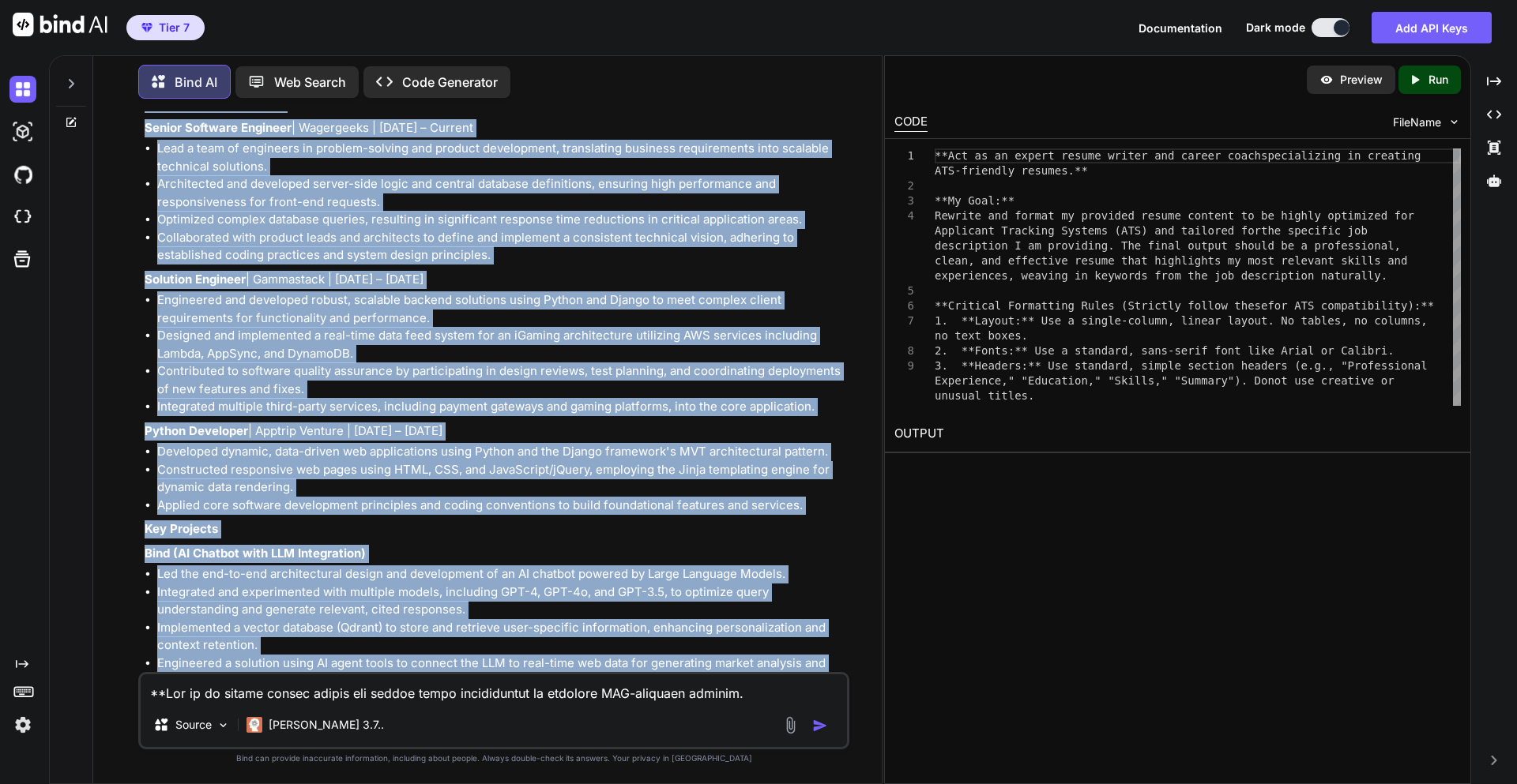
scroll to position [8597, 0]
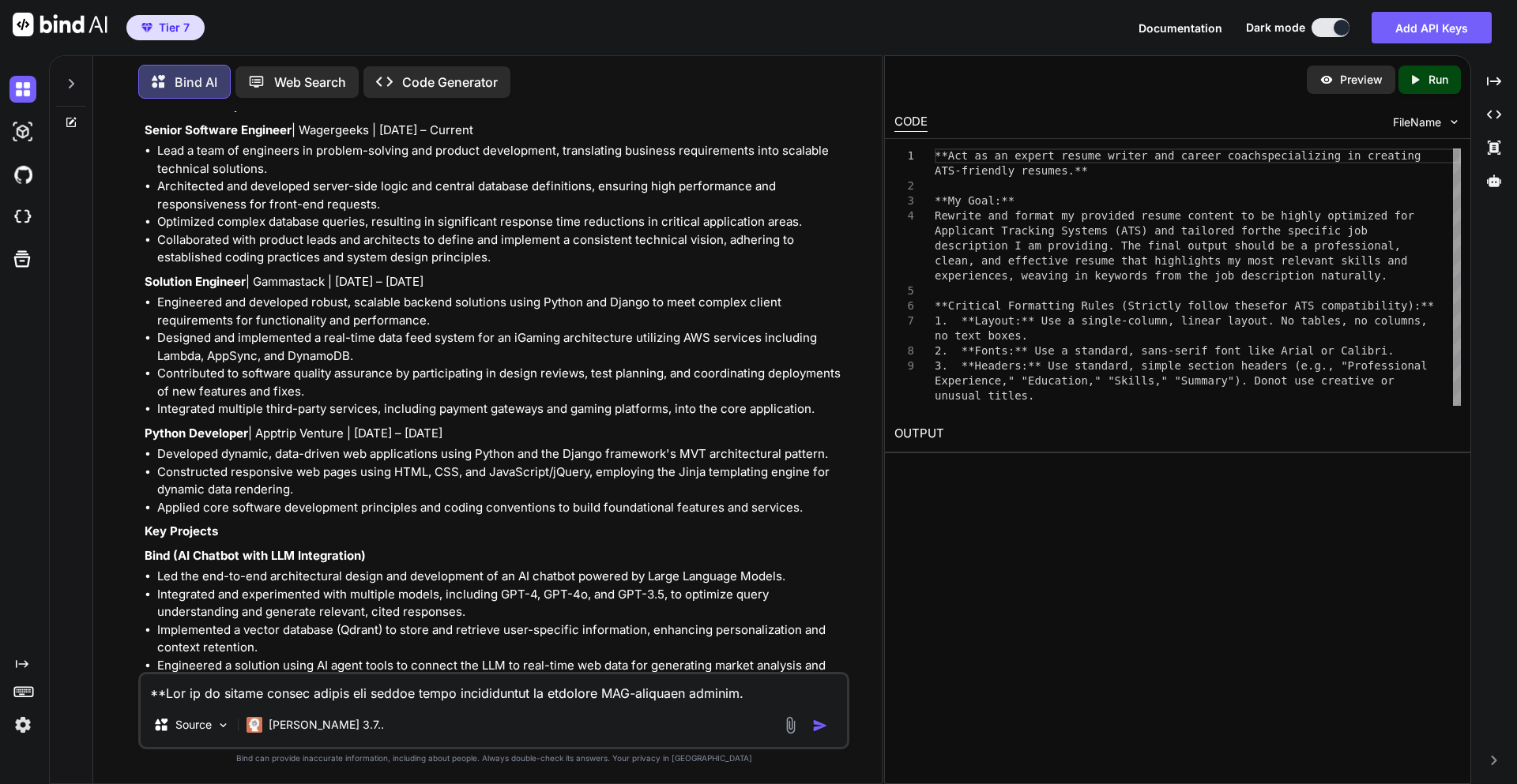
click at [289, 714] on div "[PERSON_NAME] 3.7.." at bounding box center [316, 725] width 151 height 32
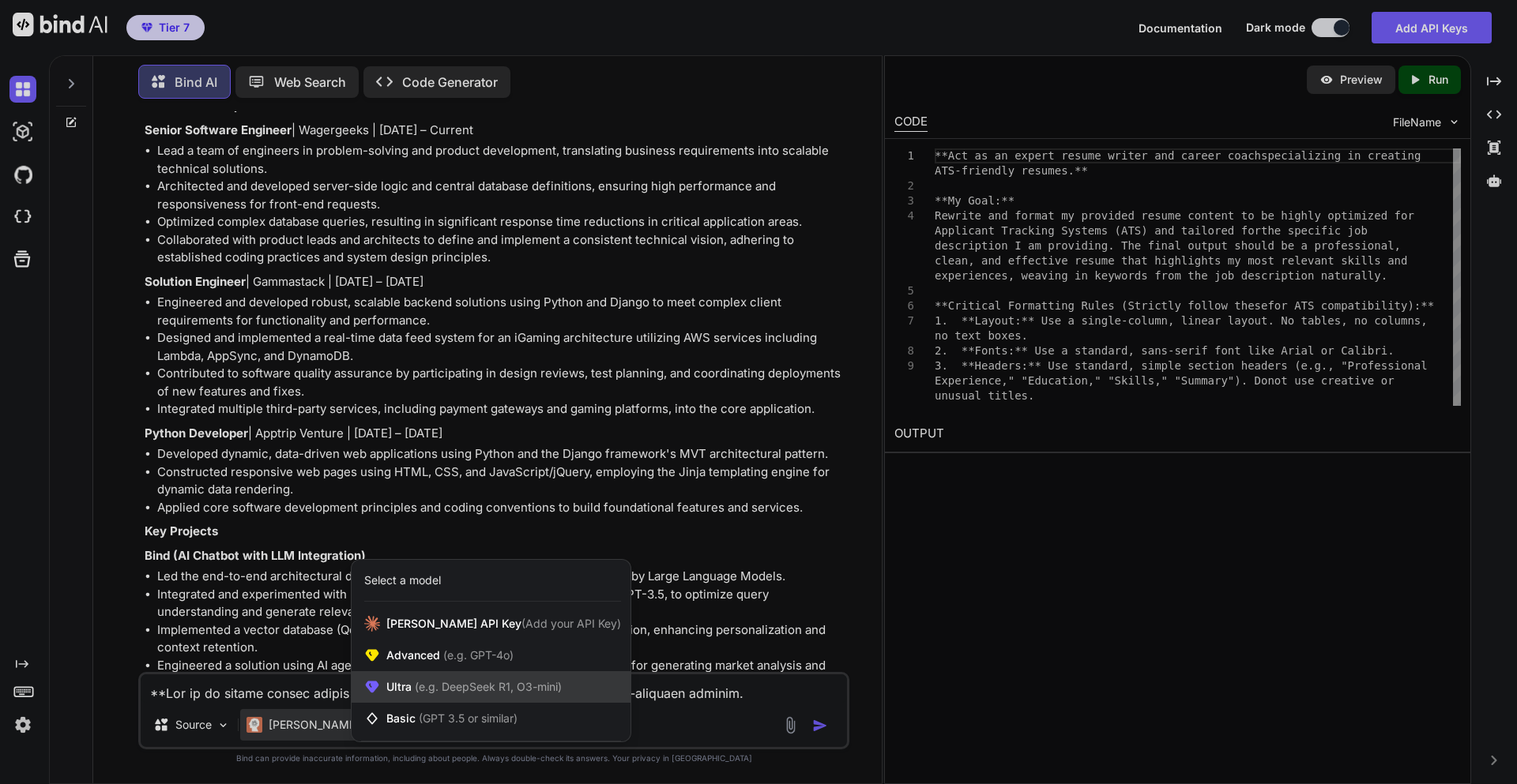
click at [412, 693] on span "(e.g. DeepSeek R1, O3-mini)" at bounding box center [487, 687] width 151 height 14
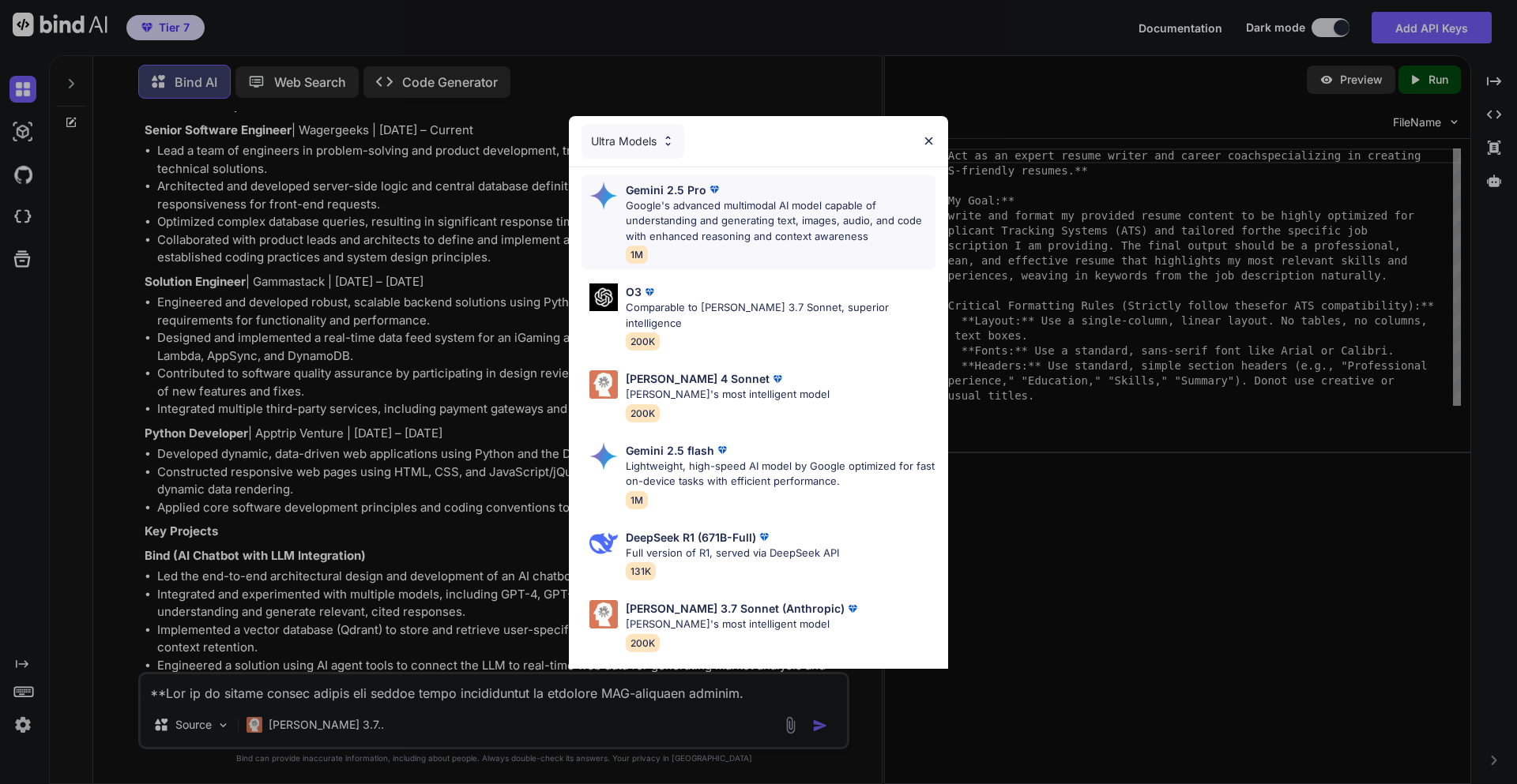
click at [646, 209] on p "Google's advanced multimodal AI model capable of understanding and generating t…" at bounding box center [781, 221] width 310 height 47
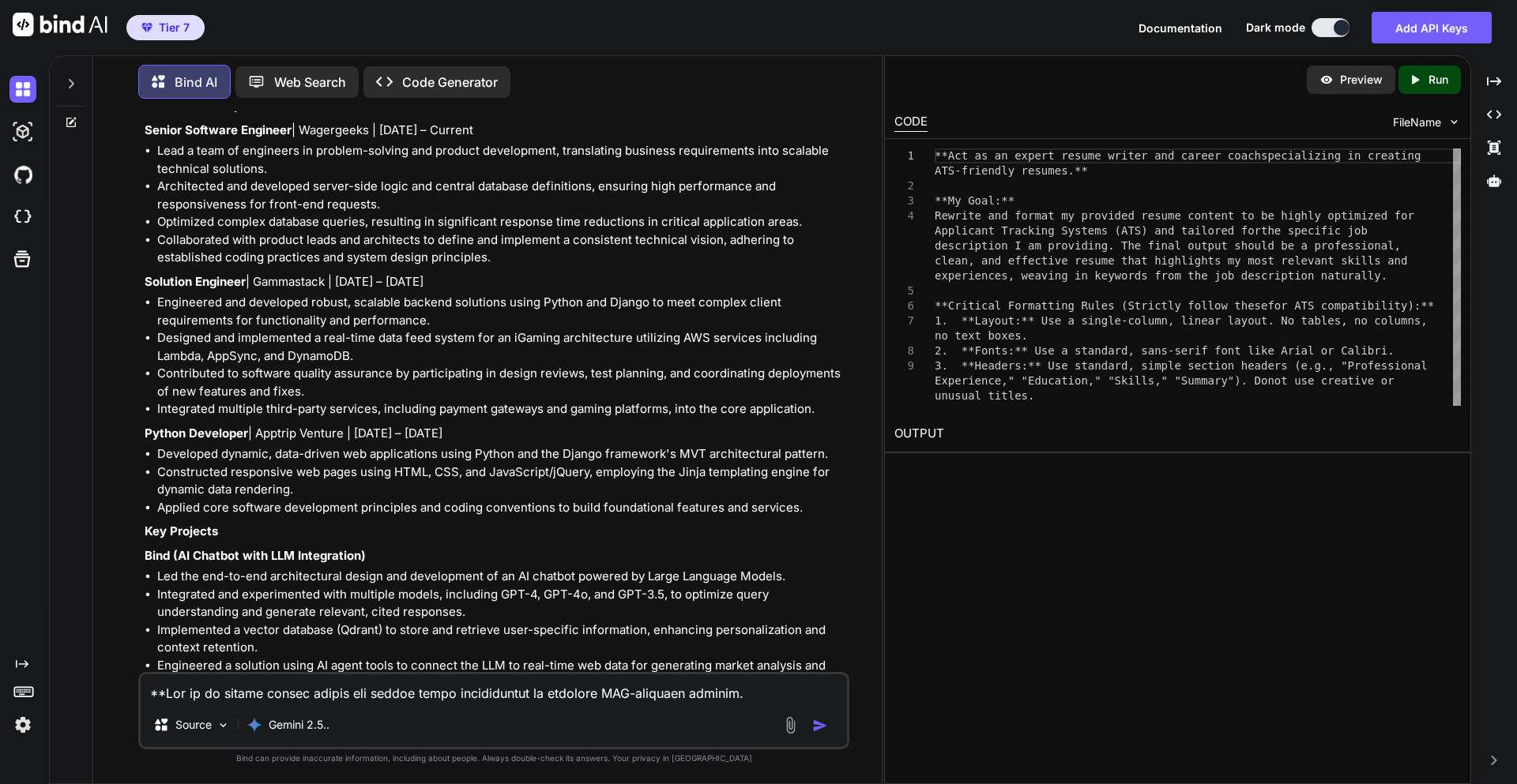
click at [254, 682] on textarea at bounding box center [493, 688] width 706 height 28
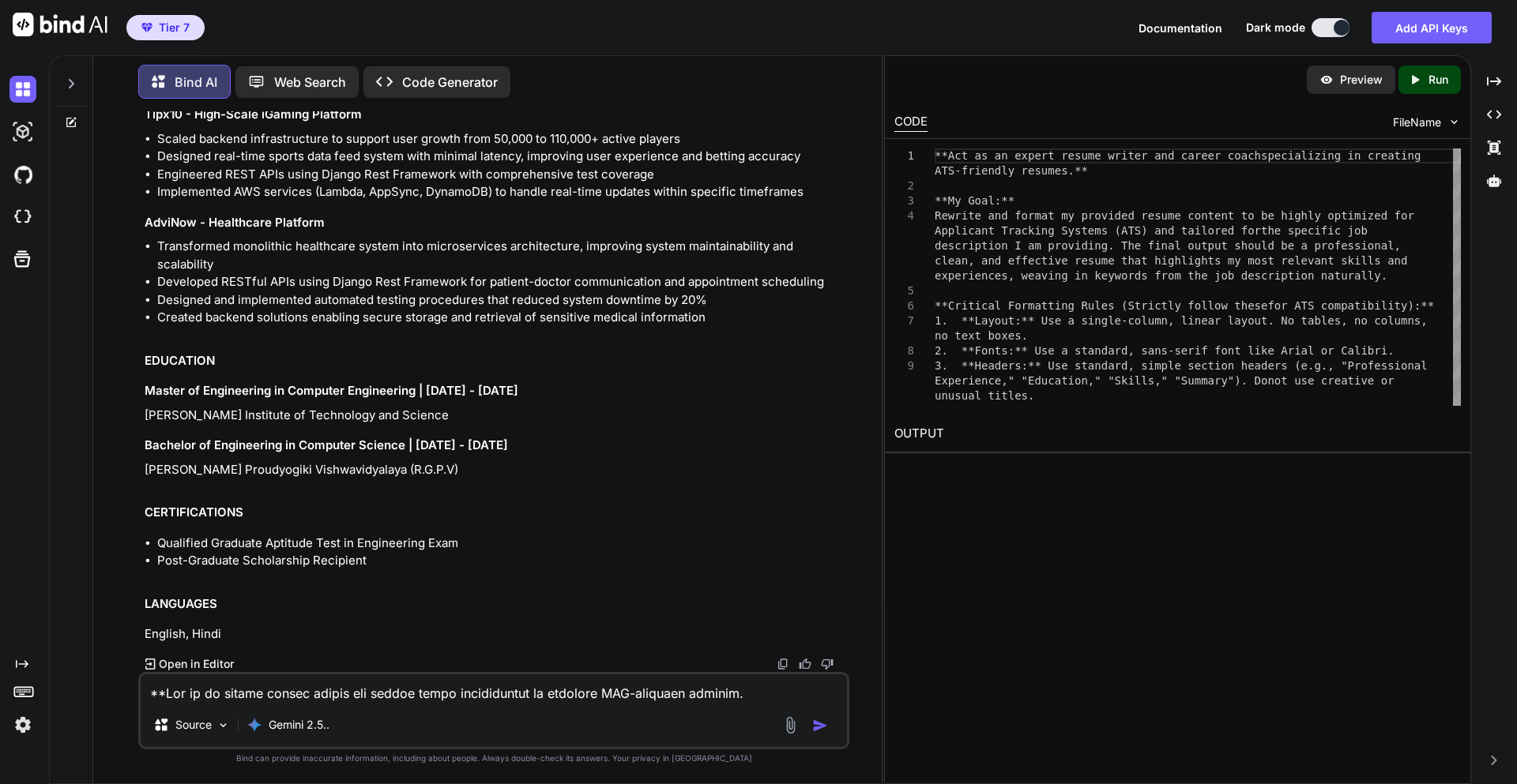
scroll to position [12806, 0]
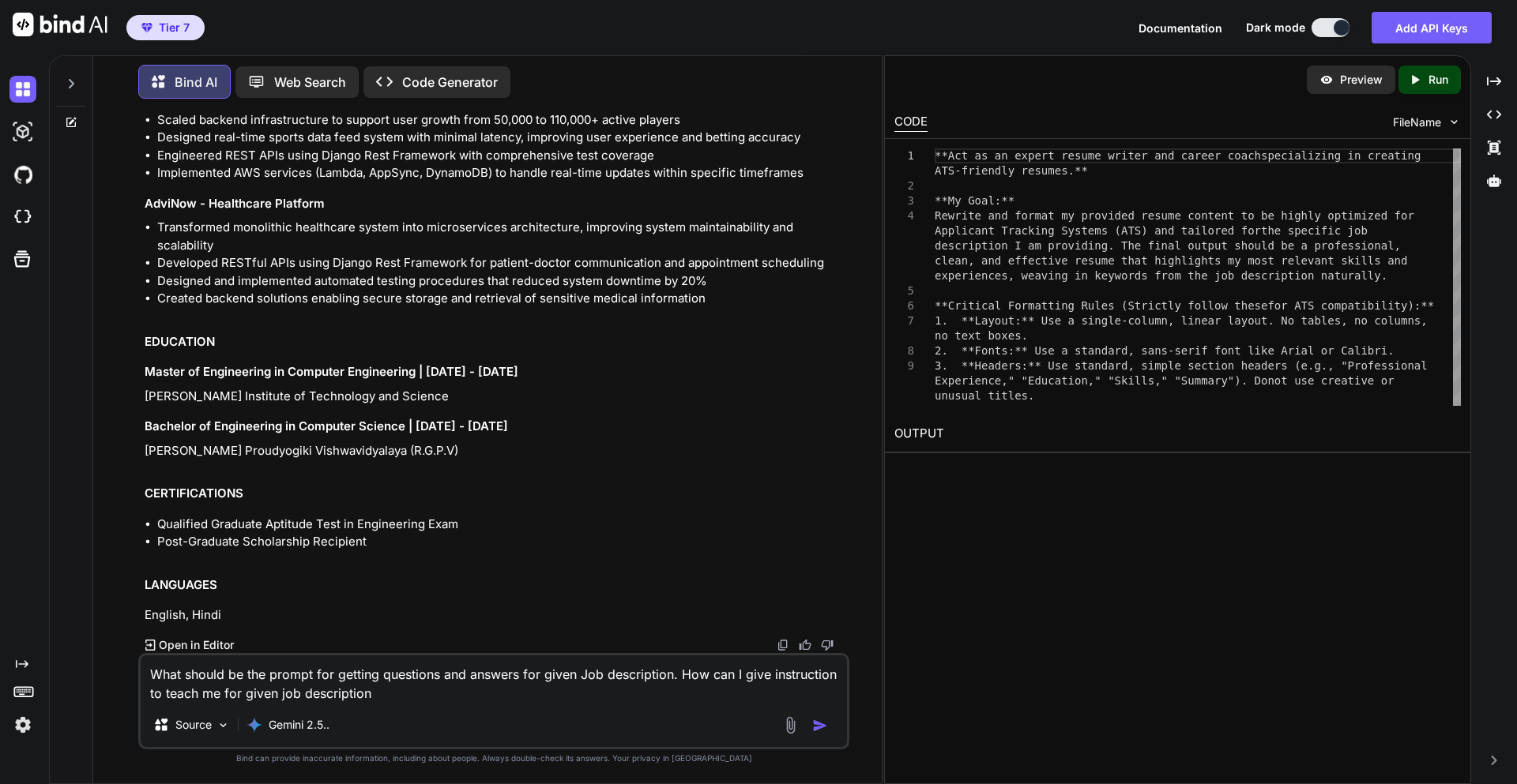
type textarea "What should be the prompt for getting questions and answers for given Job descr…"
click at [821, 716] on div "Source Gemini 2.5.." at bounding box center [493, 728] width 706 height 38
click at [821, 718] on img "button" at bounding box center [820, 726] width 15 height 15
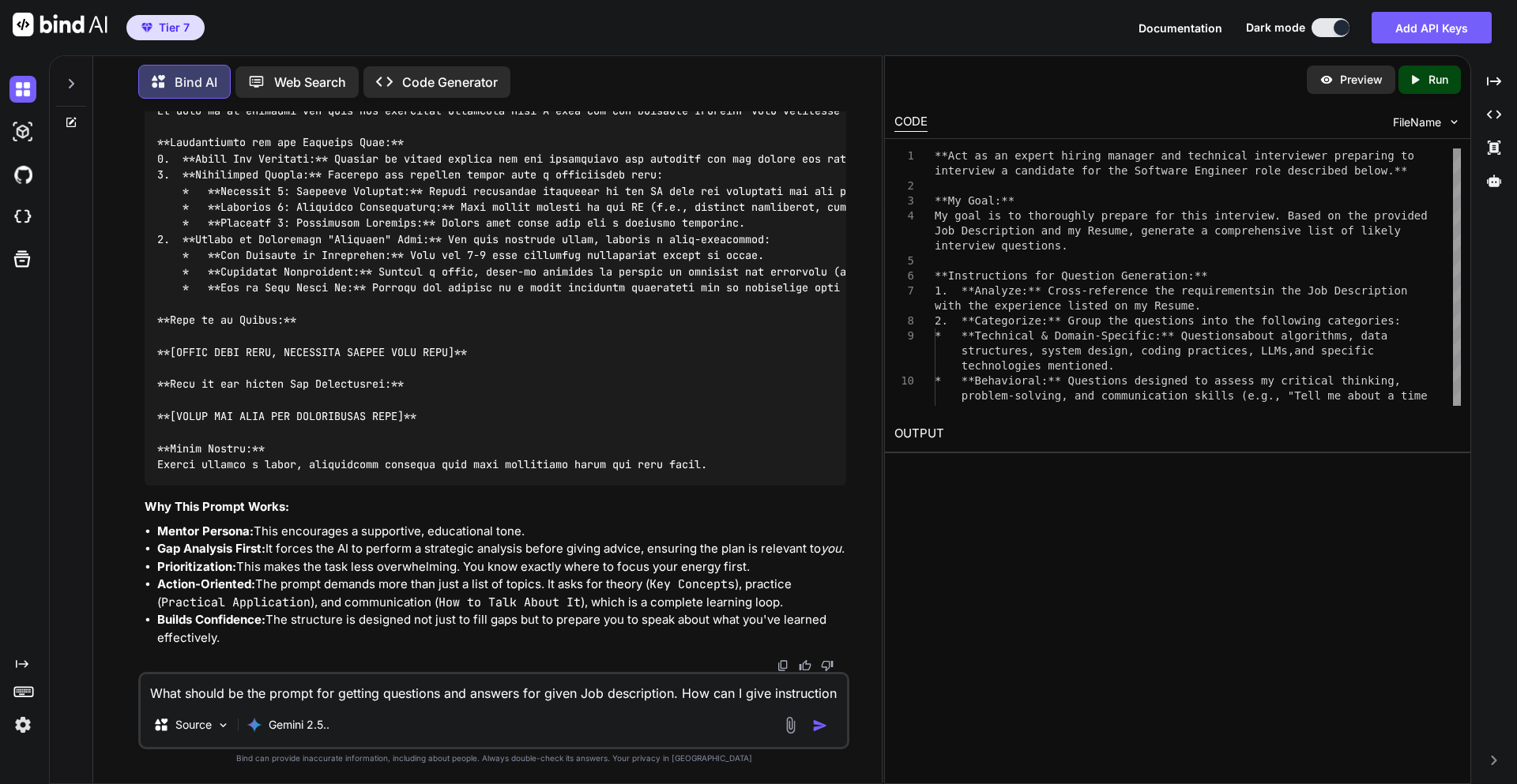
scroll to position [14210, 0]
drag, startPoint x: 618, startPoint y: 386, endPoint x: 438, endPoint y: 392, distance: 180.1
click at [438, 392] on code at bounding box center [931, 264] width 1549 height 419
click at [254, 473] on code at bounding box center [931, 264] width 1549 height 419
click at [251, 473] on code at bounding box center [931, 264] width 1549 height 419
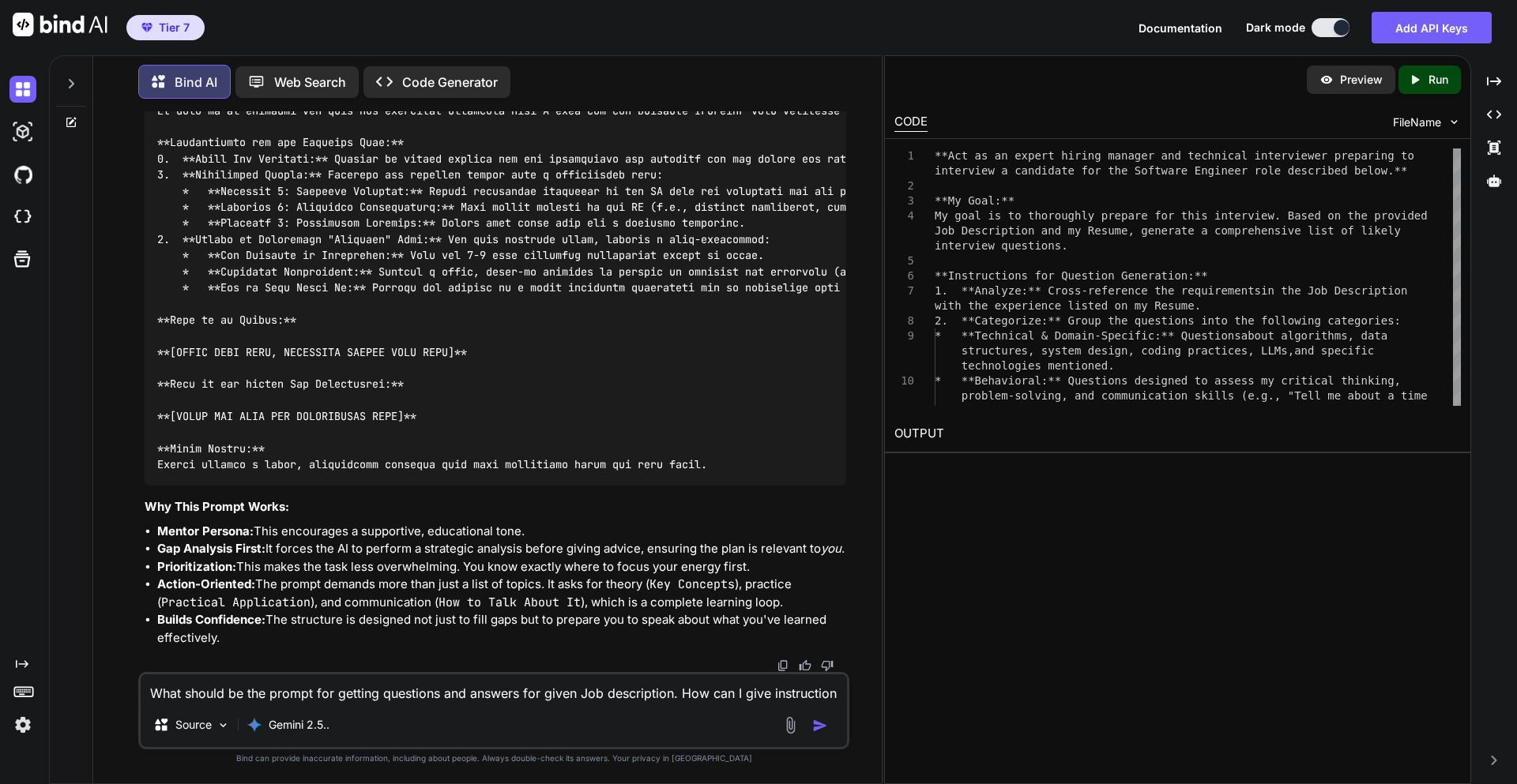
click at [184, 473] on code at bounding box center [931, 264] width 1549 height 419
click at [799, 481] on div at bounding box center [495, 263] width 701 height 444
click at [644, 473] on code at bounding box center [931, 264] width 1549 height 419
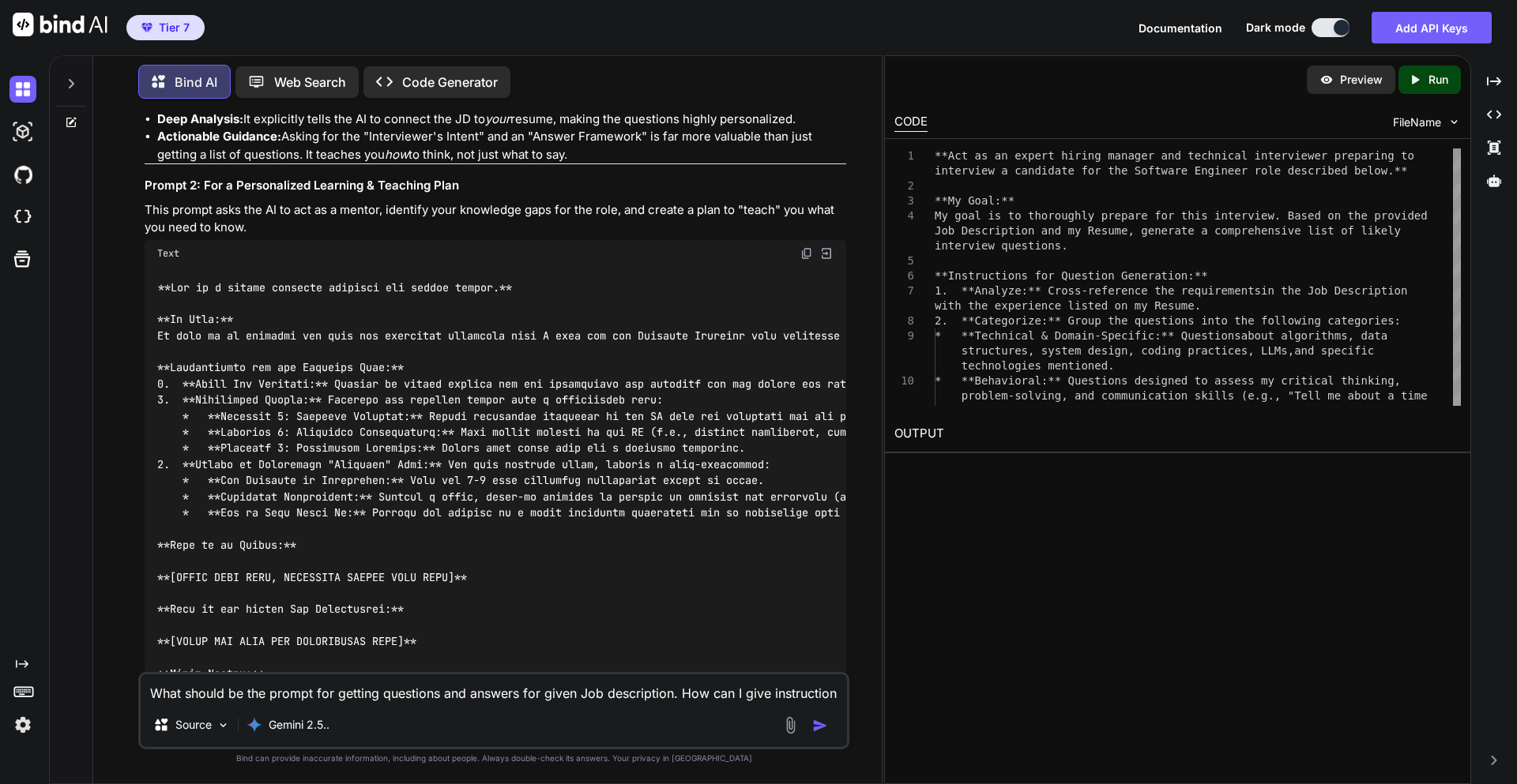
scroll to position [13686, 0]
drag, startPoint x: 764, startPoint y: 387, endPoint x: 140, endPoint y: 119, distance: 679.1
click at [141, 119] on div "You Bind AI To prevent the onclick event from firing when you click on the elem…" at bounding box center [495, 392] width 708 height 561
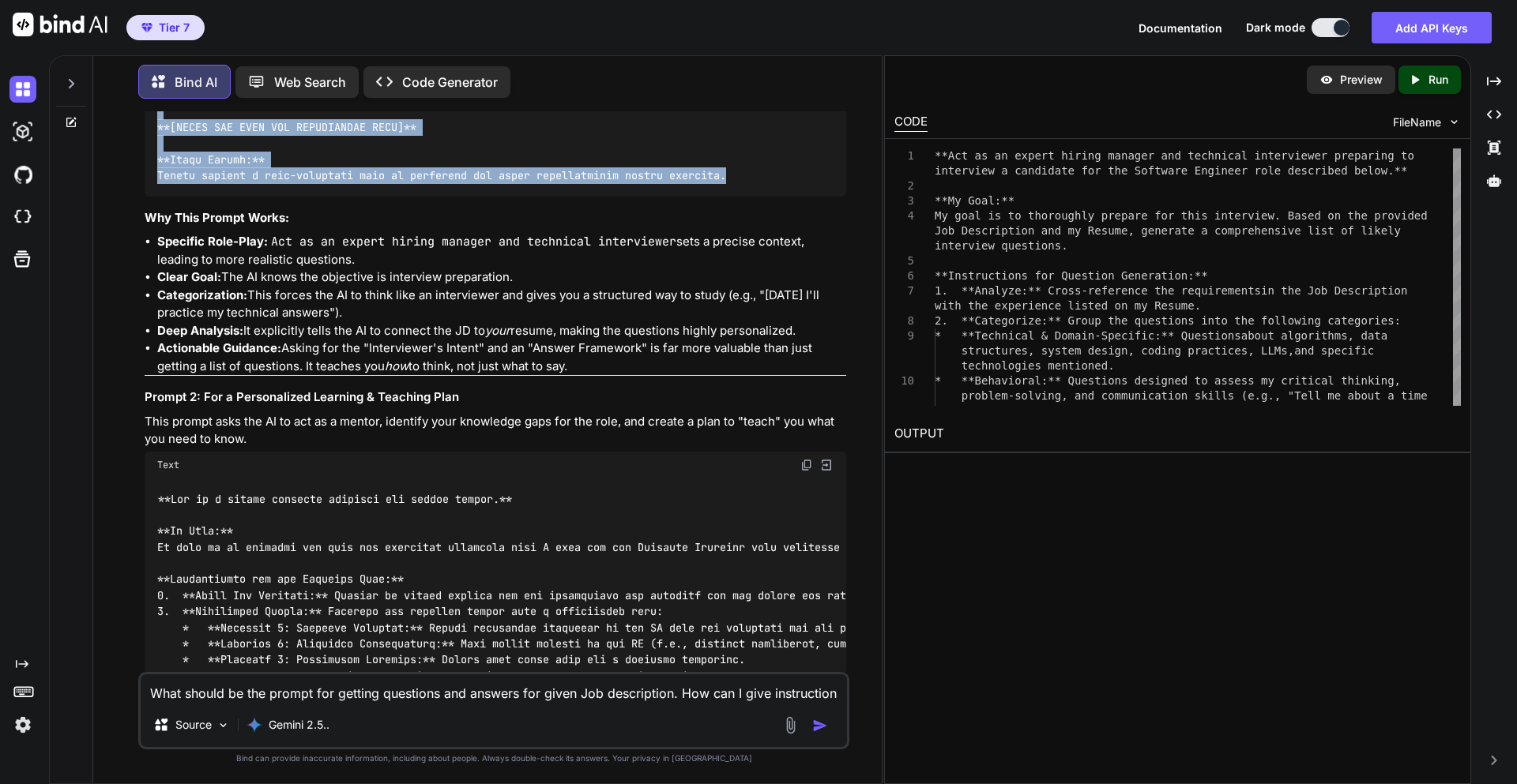
scroll to position [13496, 0]
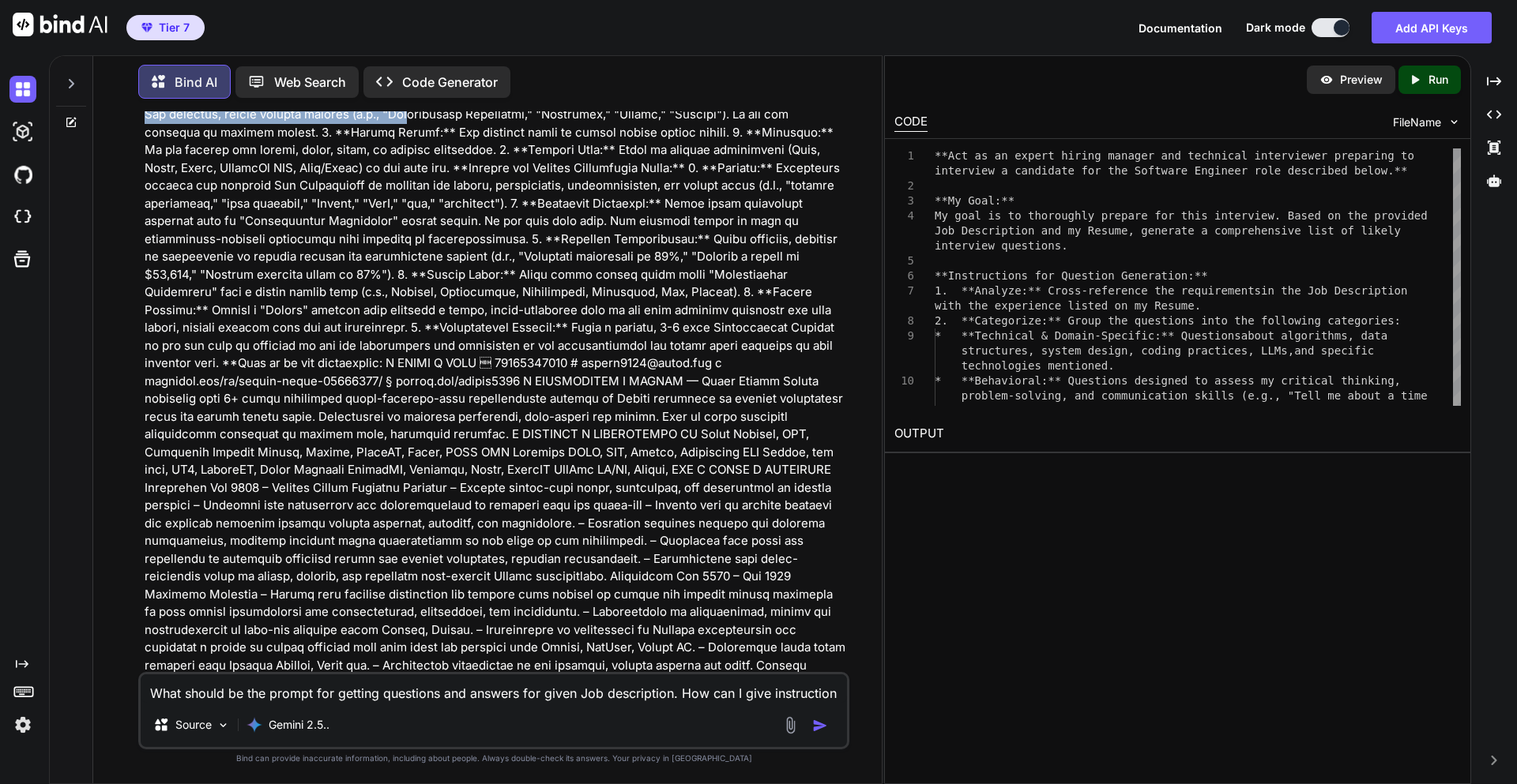
scroll to position [9767, 0]
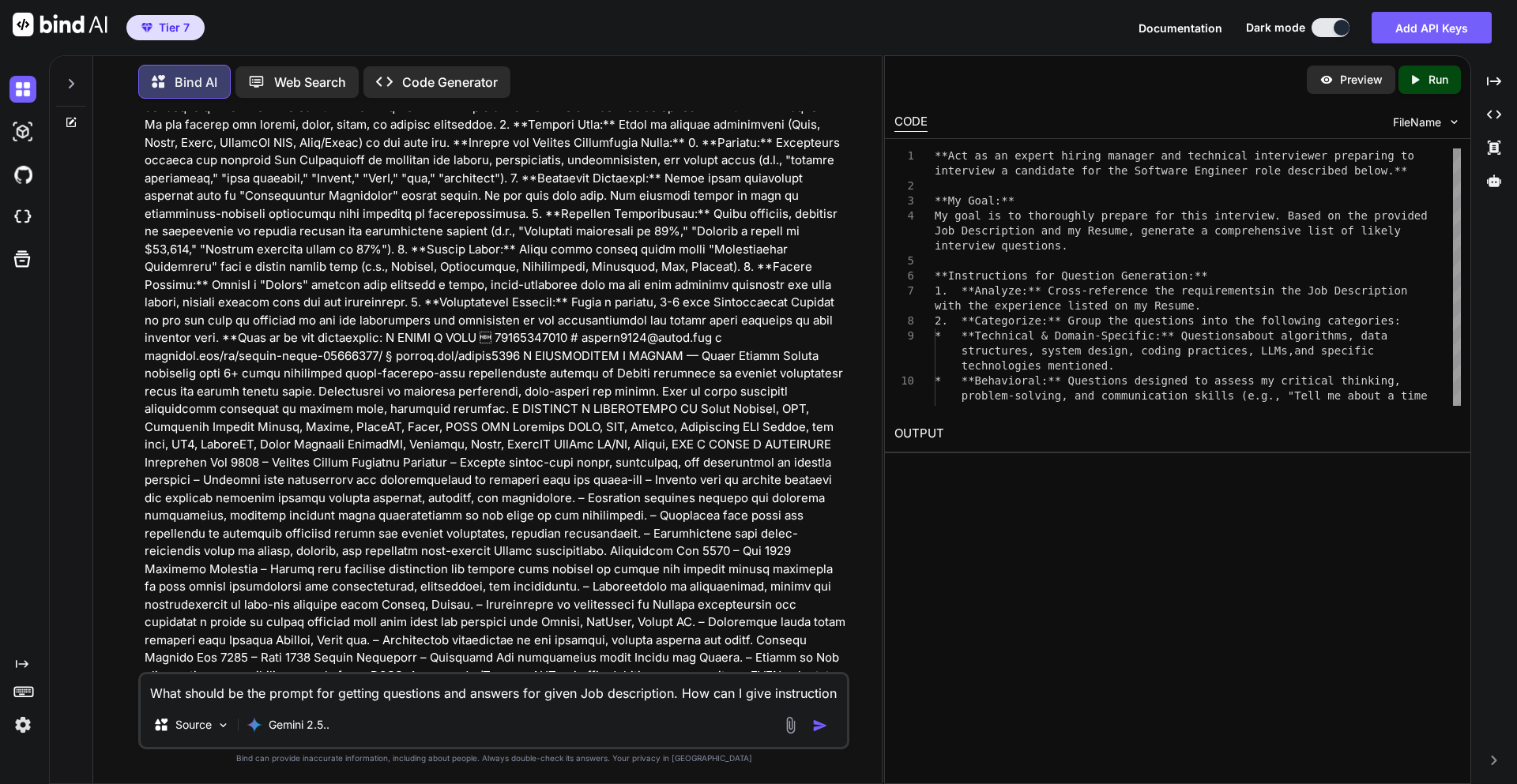
drag, startPoint x: 145, startPoint y: 290, endPoint x: 479, endPoint y: 467, distance: 378.0
copy div "[PERSON_NAME] [City, State] | 07389786852 | [EMAIL_ADDRESS][DOMAIN_NAME] | [DOM…"
click at [371, 697] on textarea "What should be the prompt for getting questions and answers for given Job descr…" at bounding box center [493, 688] width 706 height 28
paste textarea "**Lor ip do sitame consec adipisc eli seddoeius temporincid utlaboree do magnaa…"
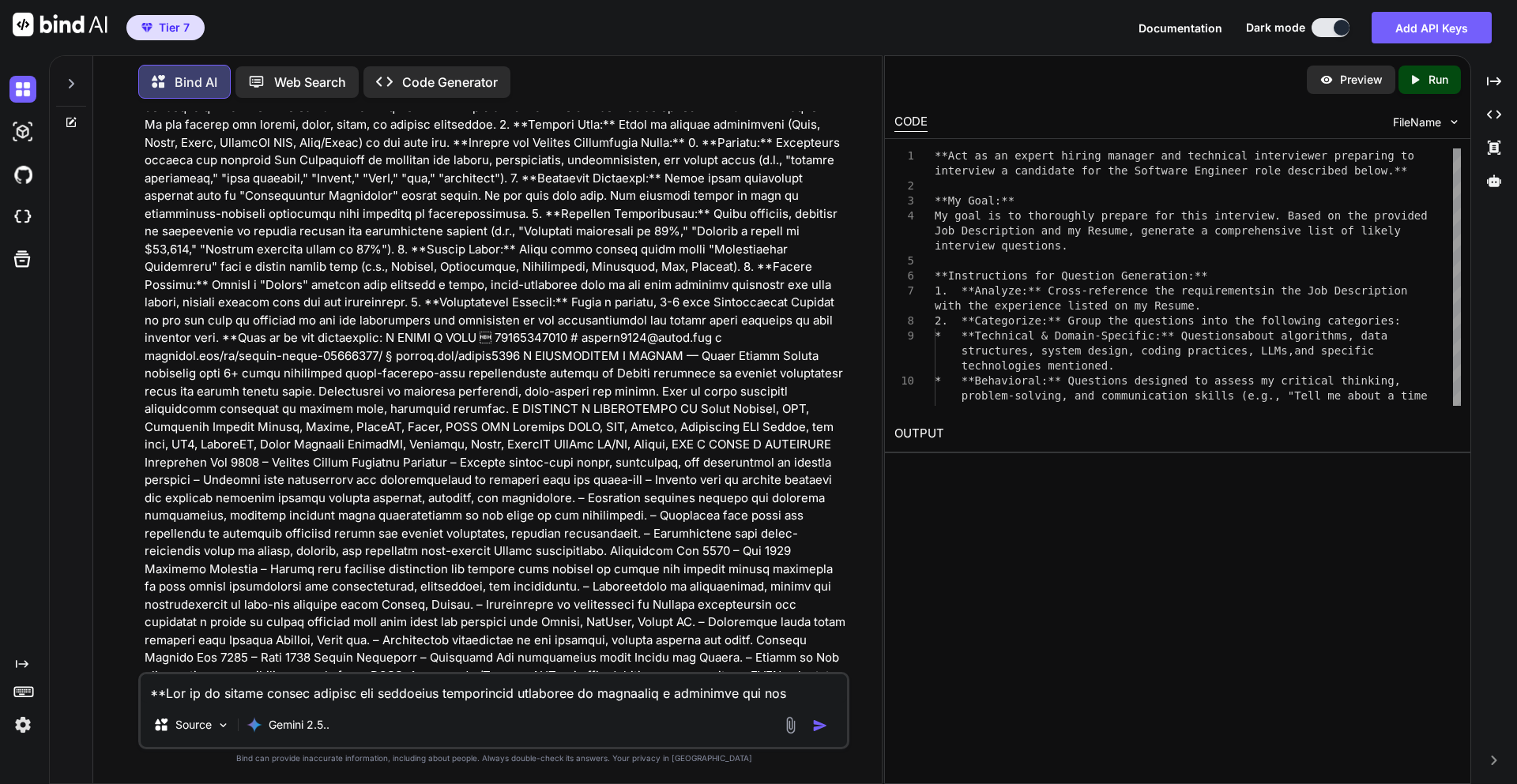
scroll to position [1878, 0]
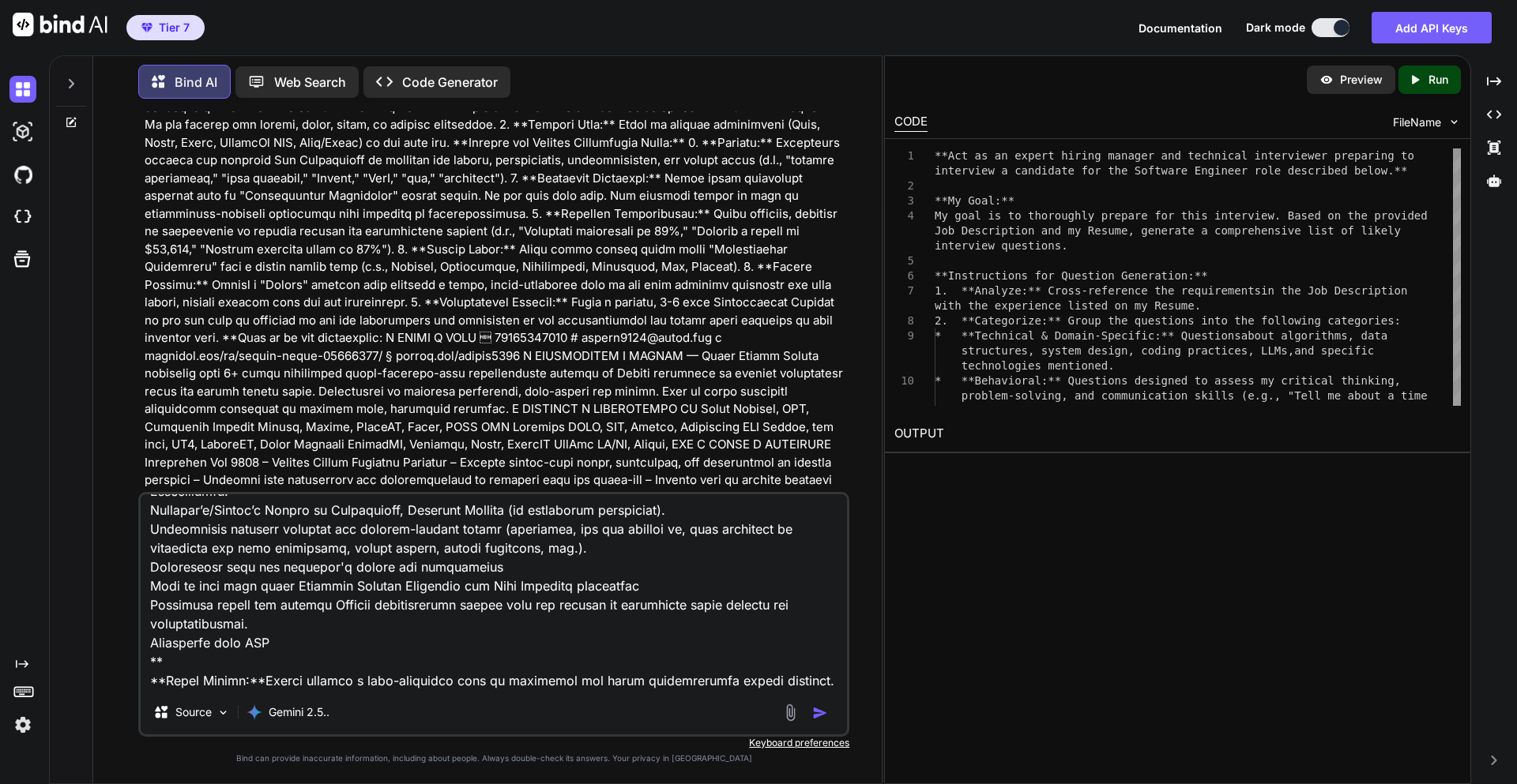
type textarea "**Lor ip do sitame consec adipisc eli seddoeius temporincid utlaboree do magnaa…"
click at [828, 713] on img "button" at bounding box center [820, 713] width 15 height 15
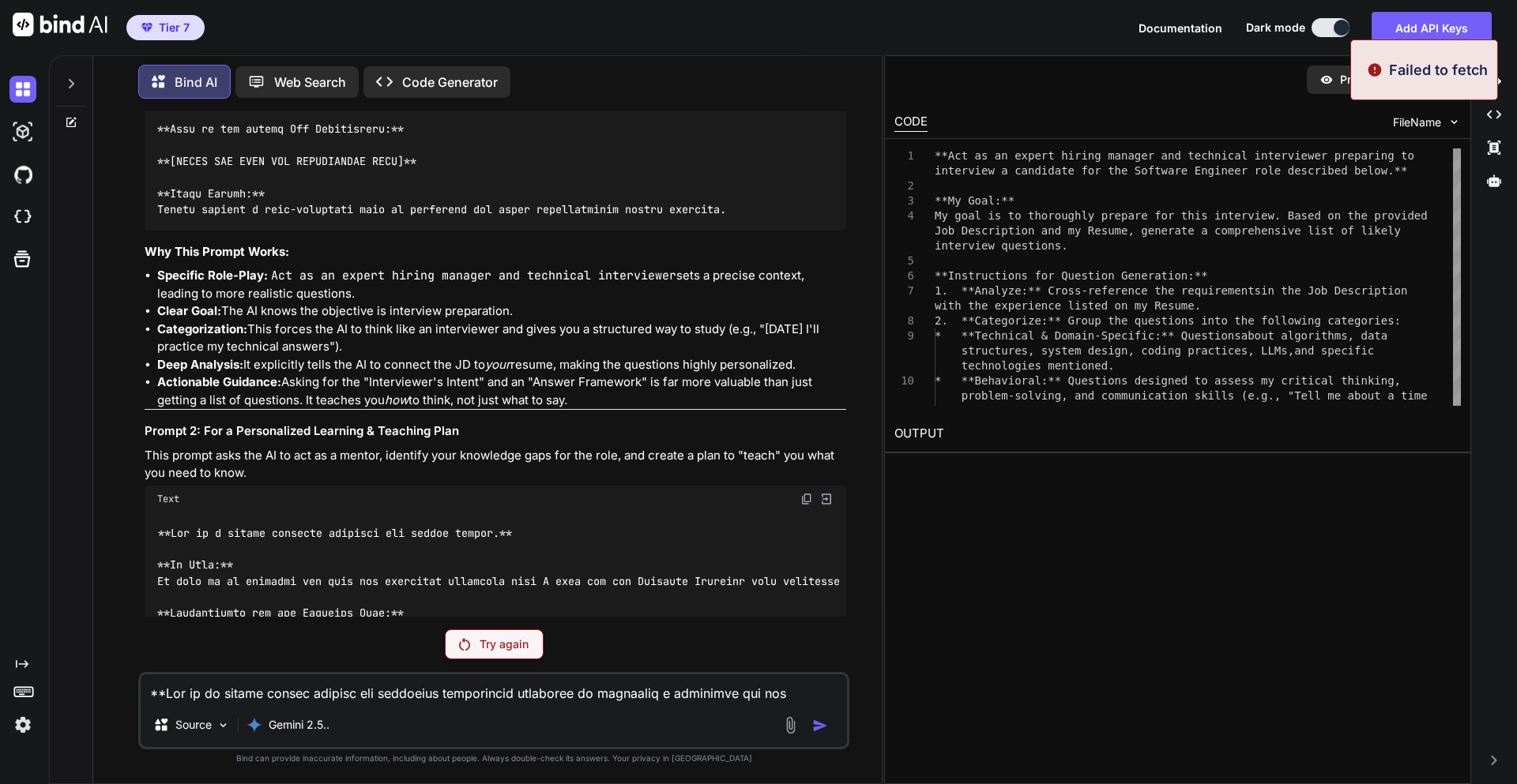
scroll to position [13441, 0]
click at [487, 639] on p "Try again" at bounding box center [504, 645] width 49 height 15
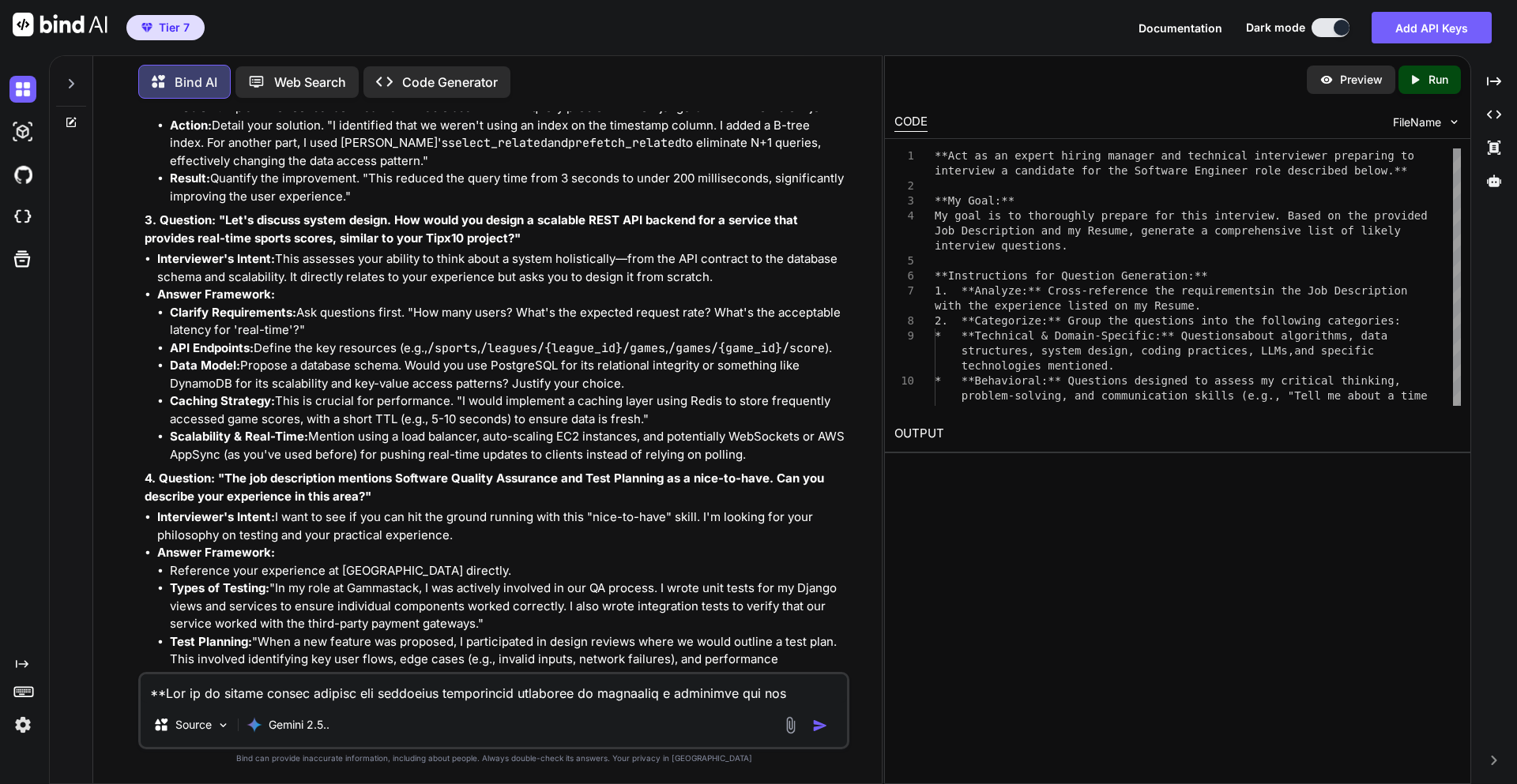
scroll to position [16181, 0]
